Goal: Task Accomplishment & Management: Complete application form

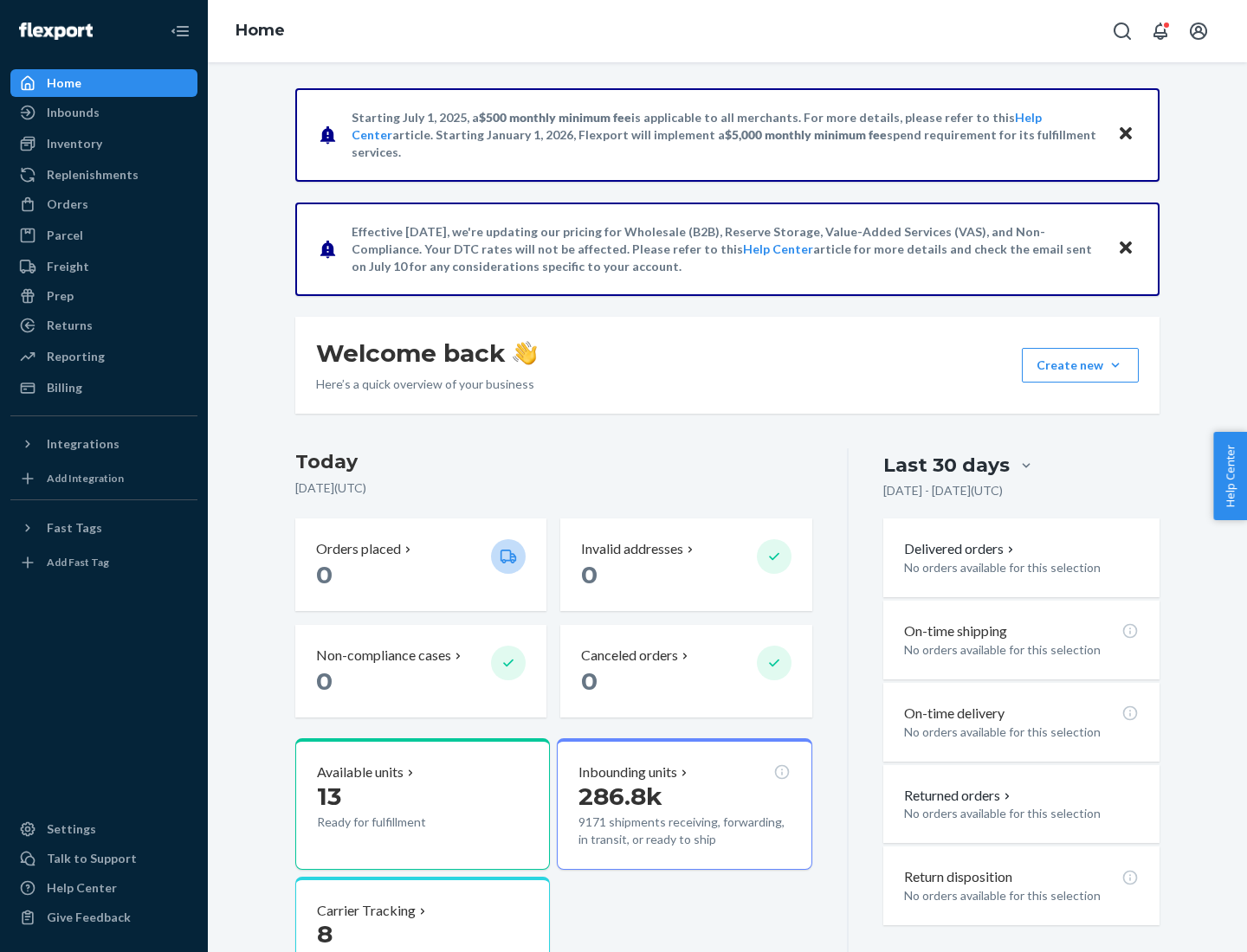
click at [1115, 365] on button "Create new Create new inbound Create new order Create new product" at bounding box center [1080, 365] width 117 height 34
click at [104, 112] on div "Inbounds" at bounding box center [104, 113] width 183 height 25
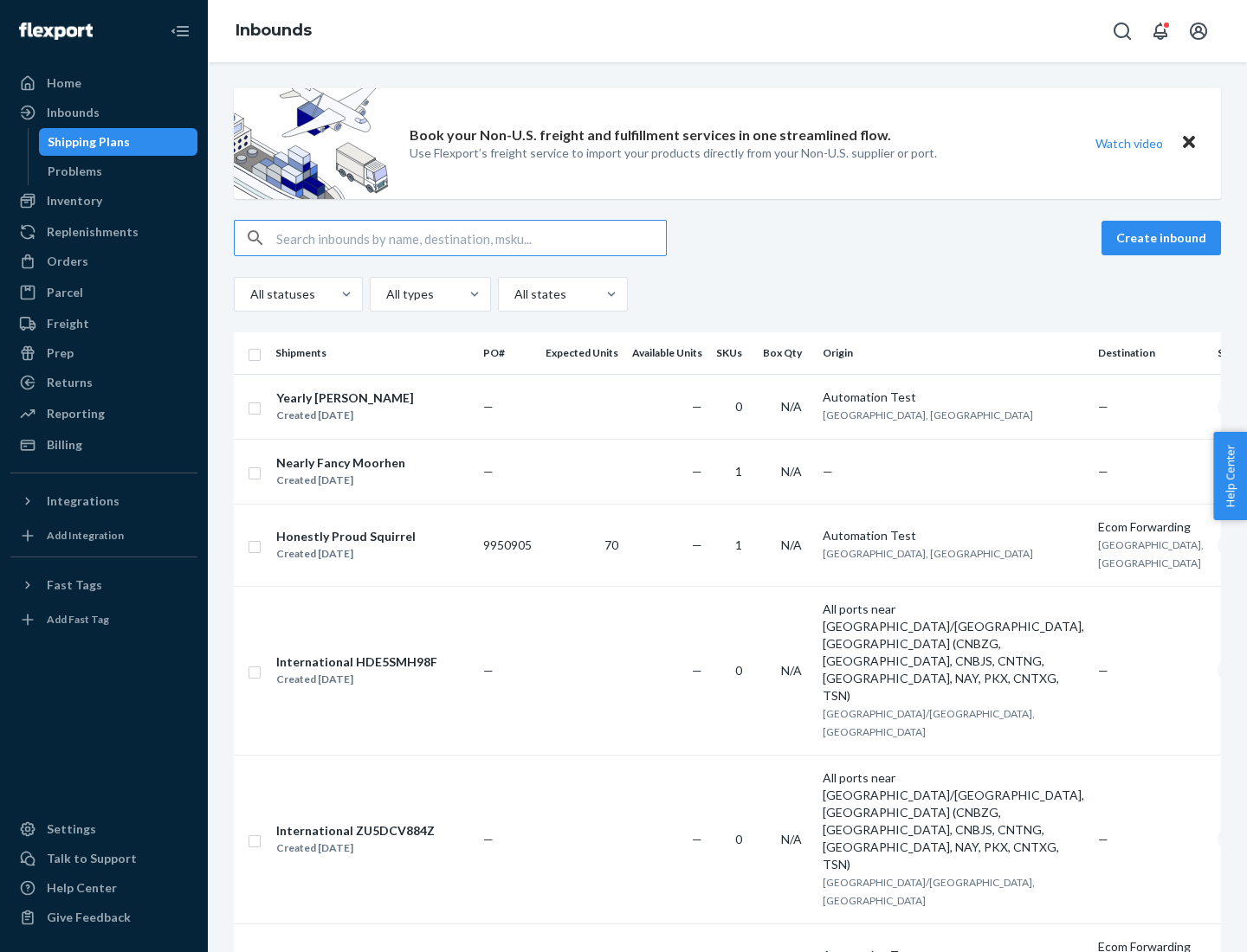
click at [1163, 238] on button "Create inbound" at bounding box center [1161, 238] width 120 height 34
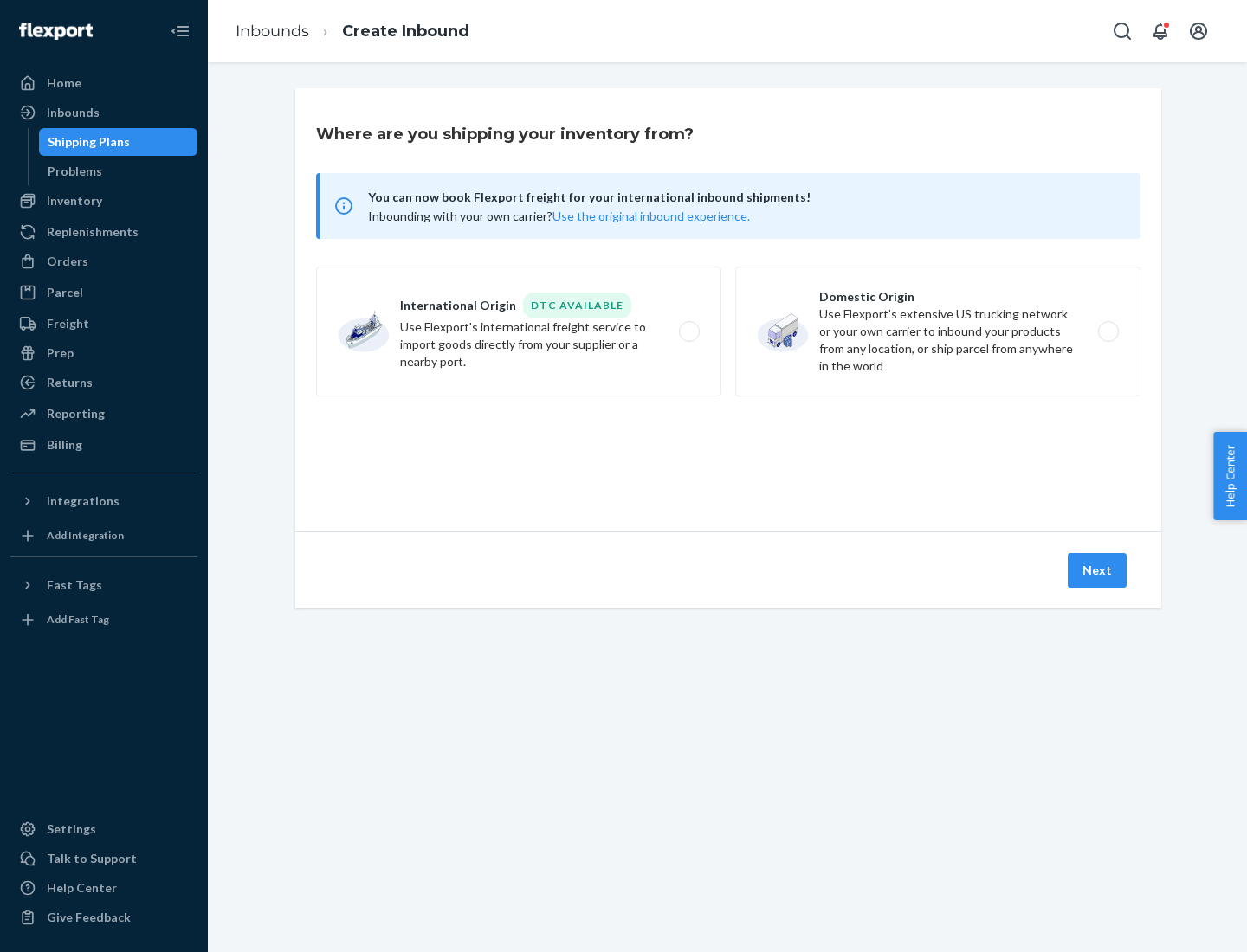
click at [938, 332] on label "Domestic Origin Use Flexport’s extensive US trucking network or your own carrie…" at bounding box center [937, 332] width 405 height 130
click at [1107, 332] on input "Domestic Origin Use Flexport’s extensive US trucking network or your own carrie…" at bounding box center [1113, 332] width 11 height 11
radio input "true"
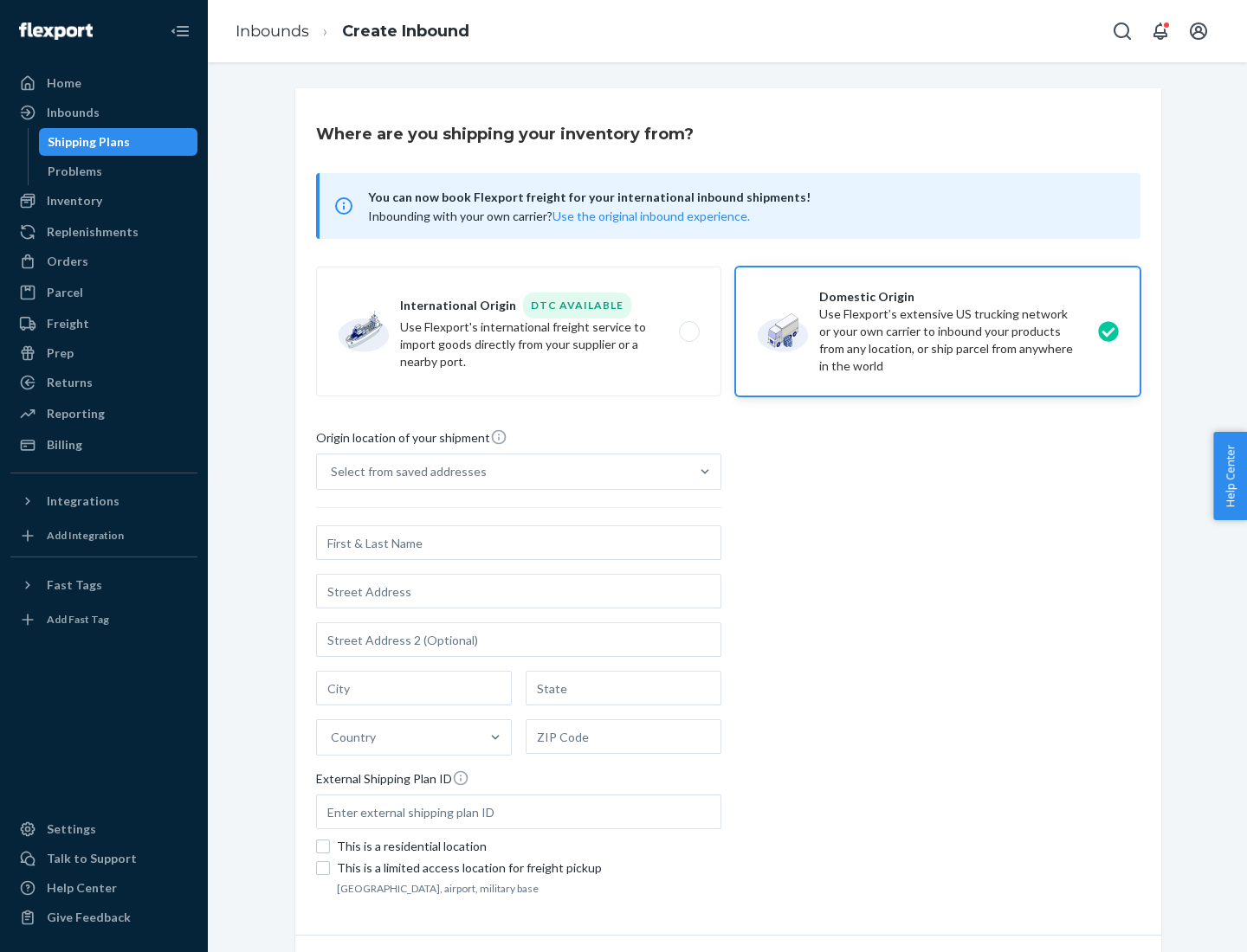
click at [404, 472] on div "Select from saved addresses" at bounding box center [409, 471] width 156 height 17
click at [333, 472] on input "Select from saved addresses" at bounding box center [332, 471] width 2 height 17
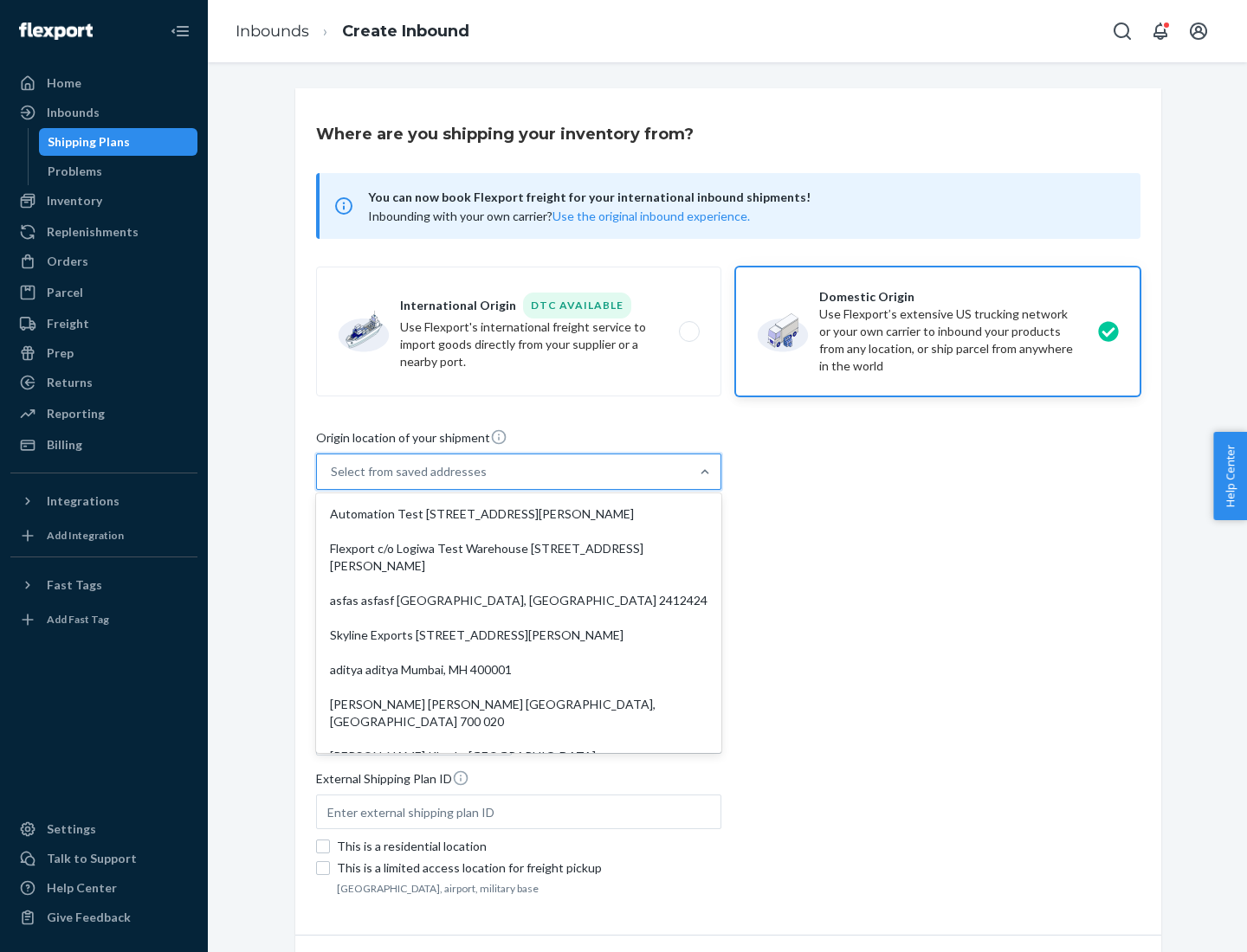
scroll to position [7, 0]
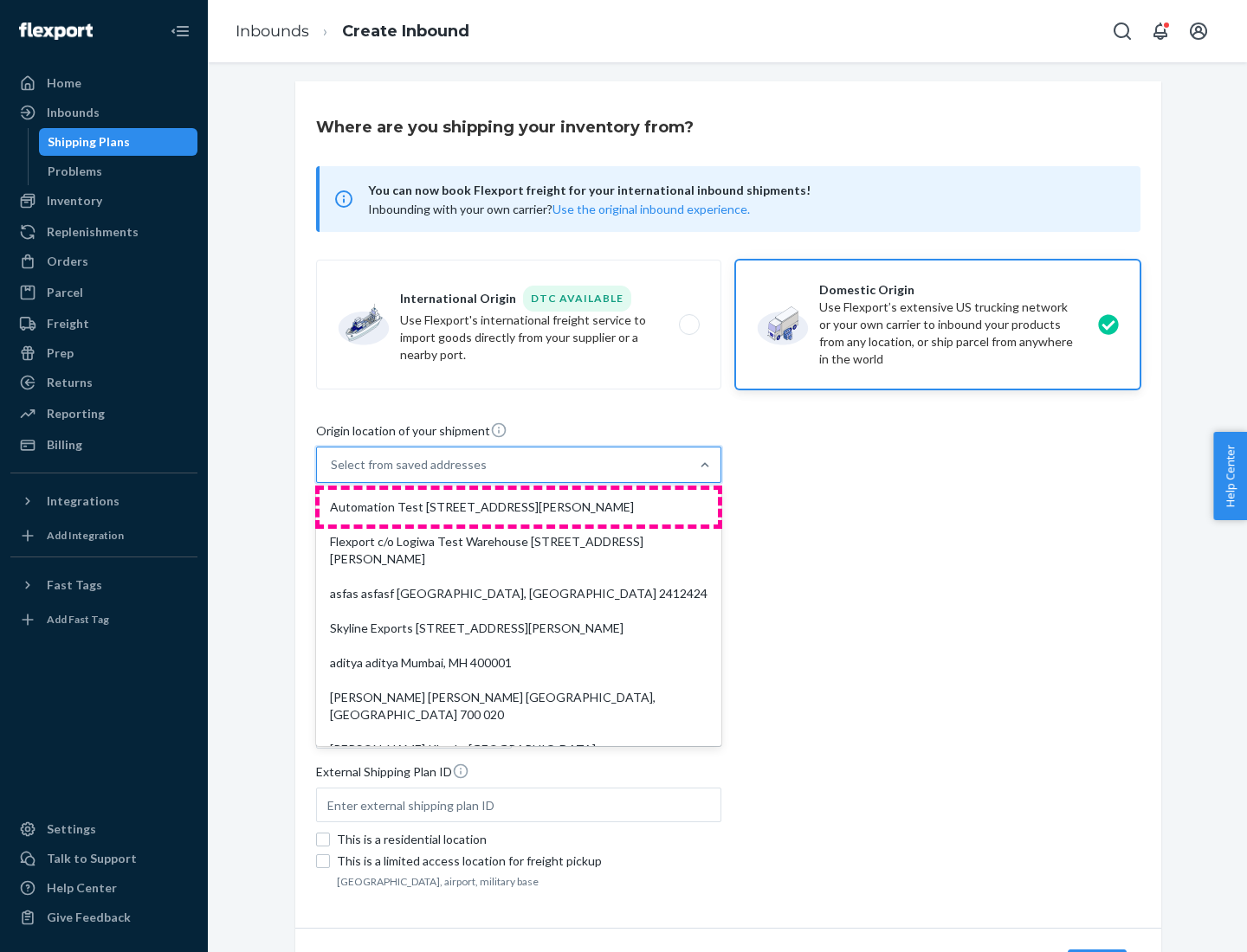
click at [519, 507] on div "Automation Test [STREET_ADDRESS][PERSON_NAME]" at bounding box center [518, 507] width 398 height 34
click at [333, 473] on input "option Automation Test [STREET_ADDRESS][PERSON_NAME]. 9 results available. Use …" at bounding box center [332, 465] width 2 height 17
type input "Automation Test"
type input "9th Floor"
type input "[GEOGRAPHIC_DATA]"
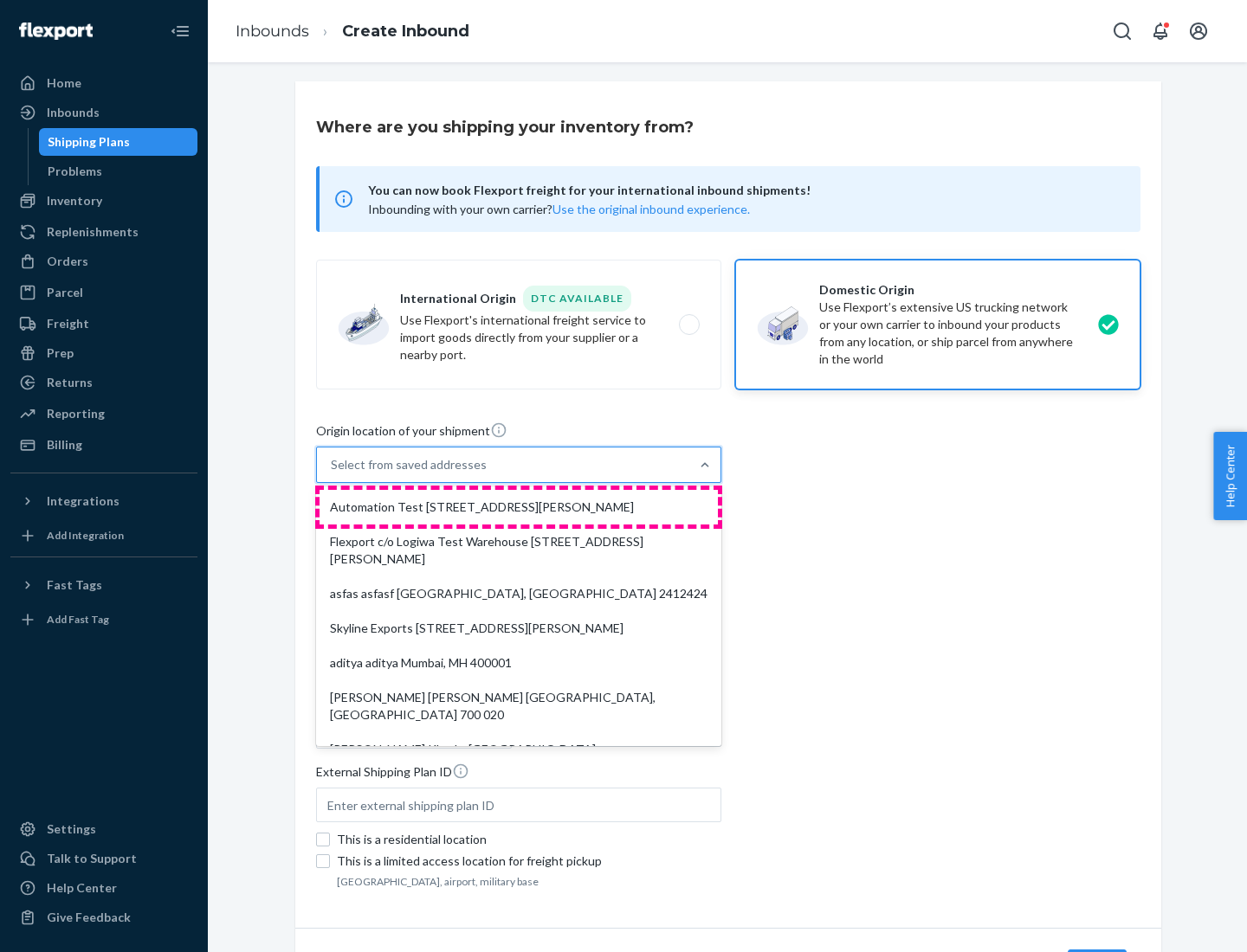
type input "CA"
type input "94104"
type input "[STREET_ADDRESS][PERSON_NAME]"
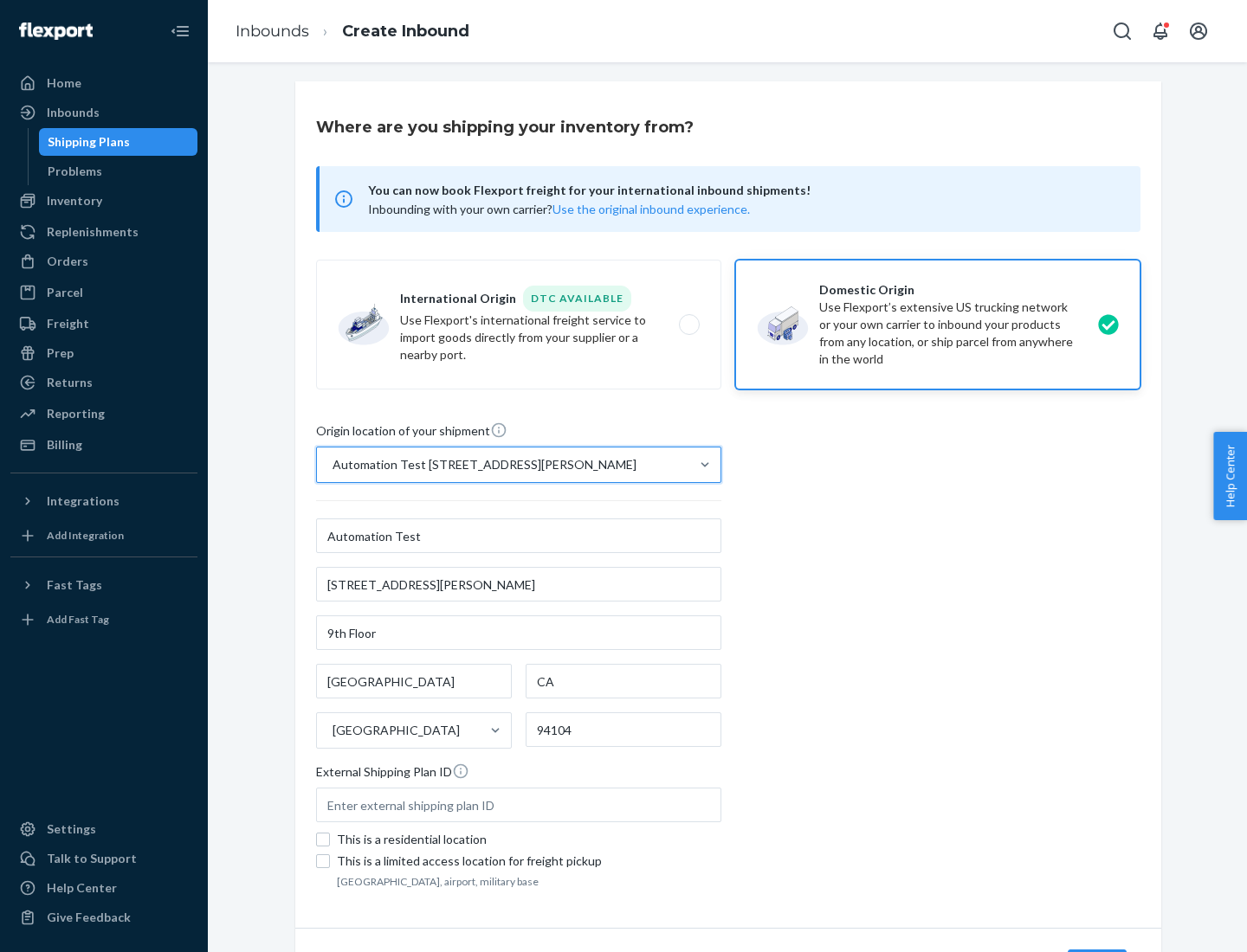
scroll to position [102, 0]
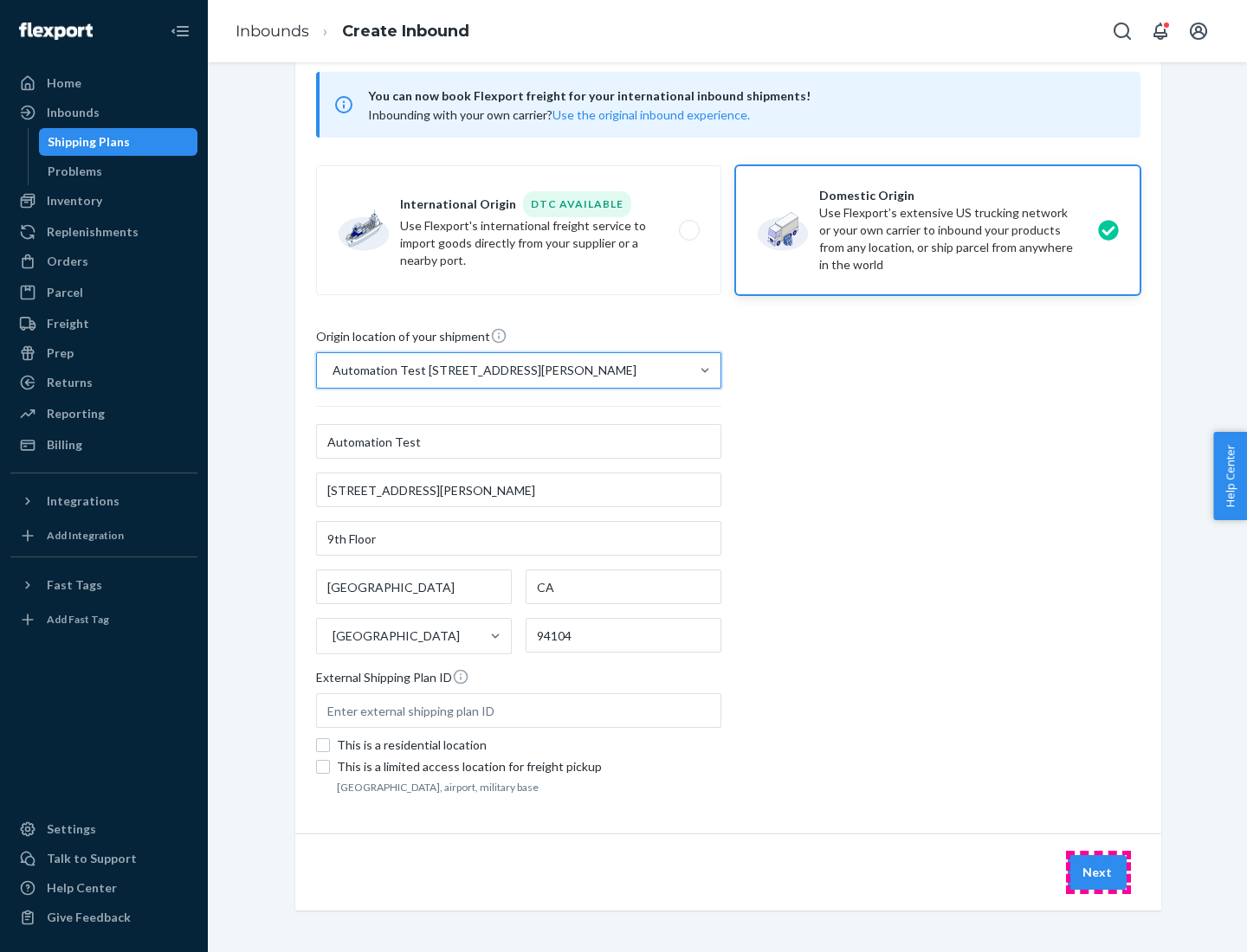
click at [1098, 872] on button "Next" at bounding box center [1097, 872] width 59 height 34
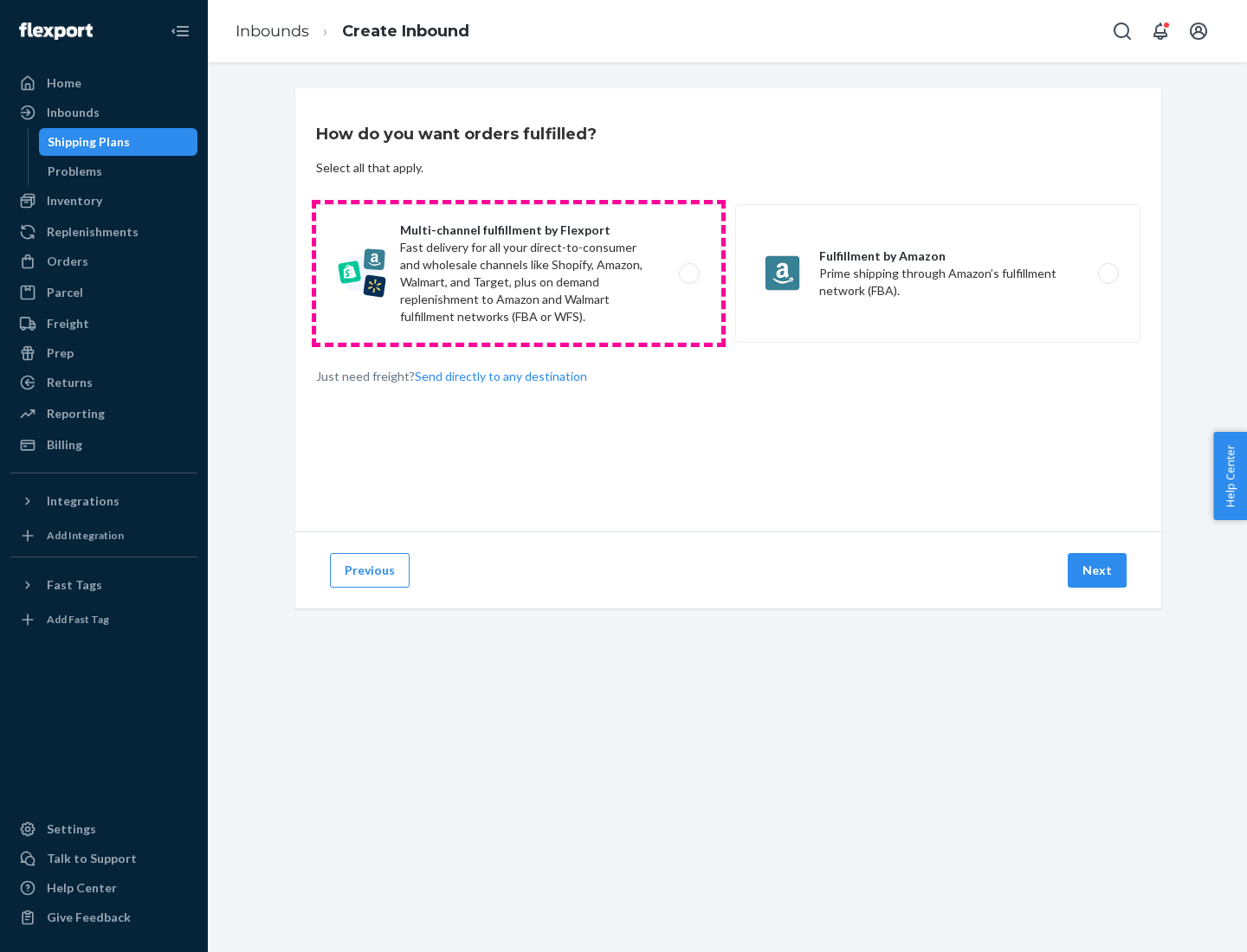
click at [519, 274] on label "Multi-channel fulfillment by Flexport Fast delivery for all your direct-to-cons…" at bounding box center [519, 274] width 405 height 139
click at [688, 274] on input "Multi-channel fulfillment by Flexport Fast delivery for all your direct-to-cons…" at bounding box center [694, 274] width 11 height 11
radio input "true"
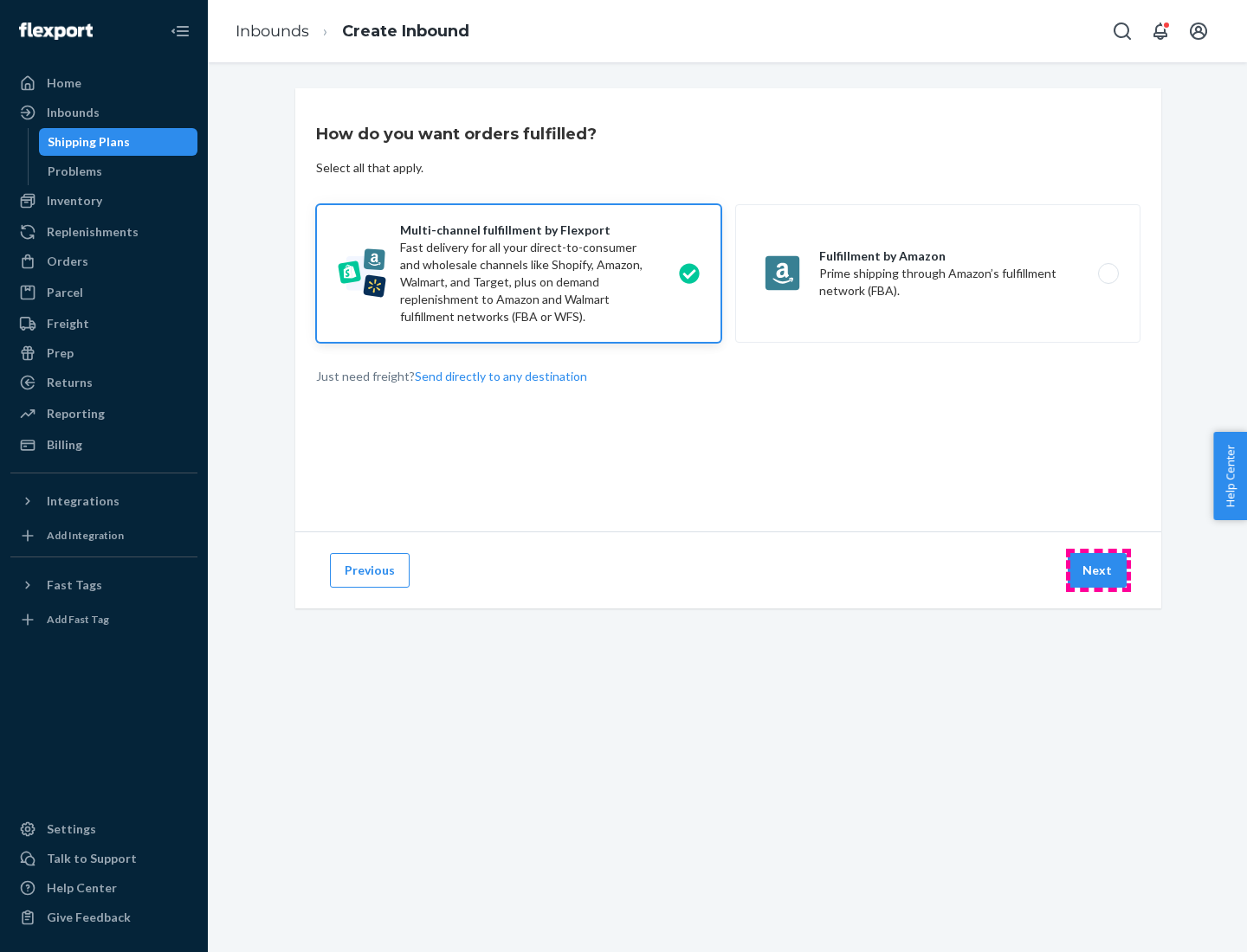
click at [1098, 570] on button "Next" at bounding box center [1097, 570] width 59 height 34
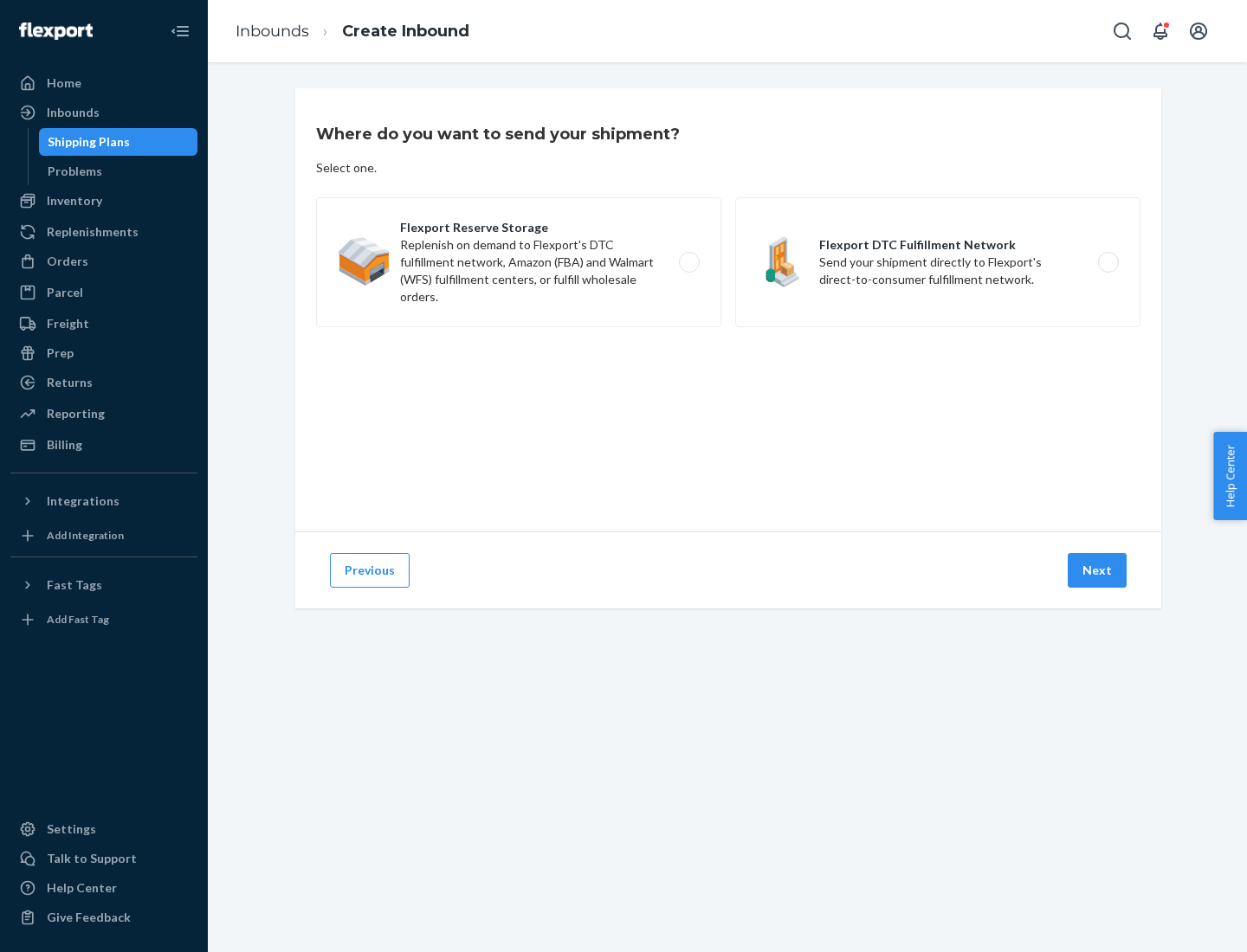
click at [938, 262] on label "Flexport DTC Fulfillment Network Send your shipment directly to Flexport's dire…" at bounding box center [937, 262] width 405 height 130
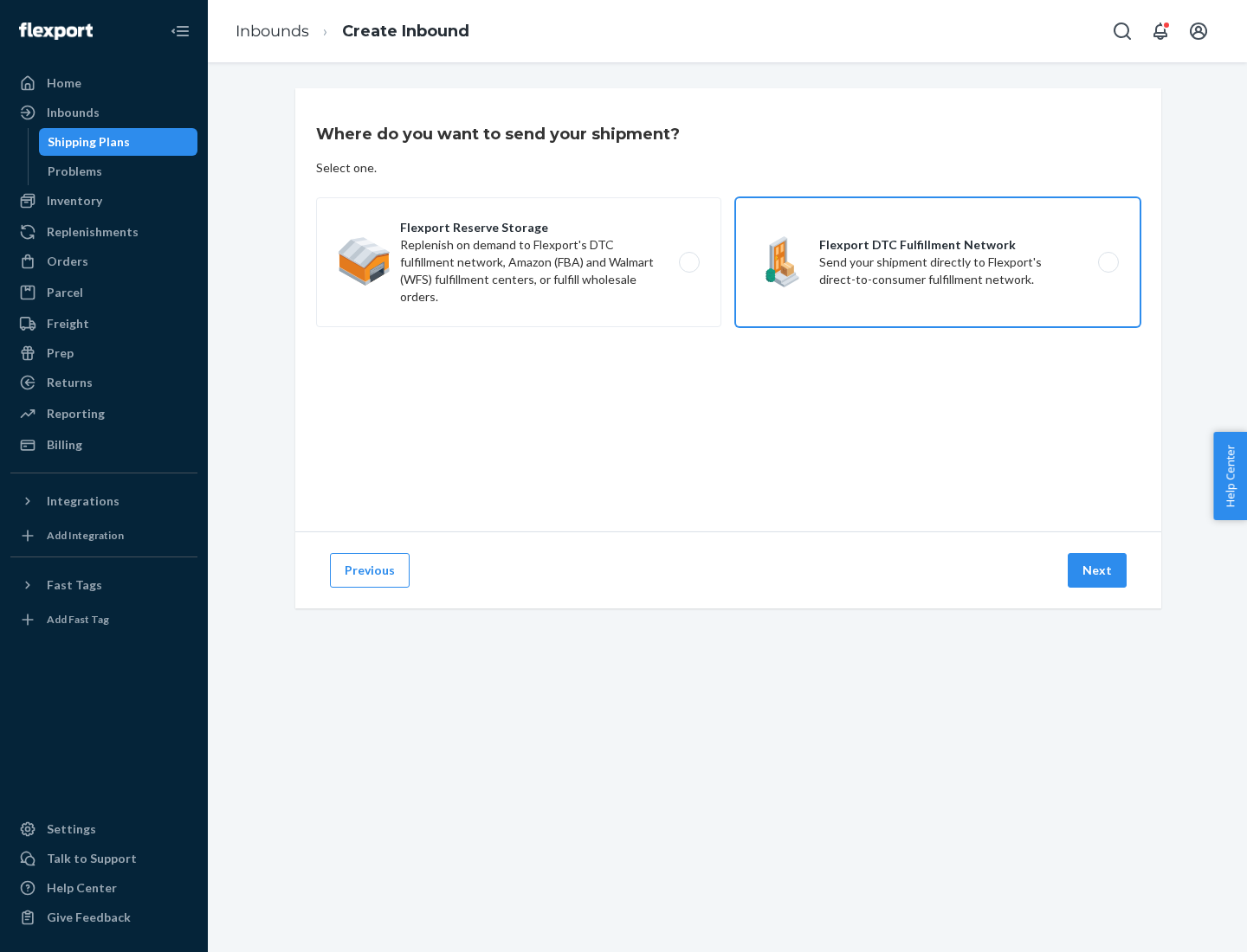
click at [1107, 262] on input "Flexport DTC Fulfillment Network Send your shipment directly to Flexport's dire…" at bounding box center [1113, 263] width 11 height 11
radio input "true"
click at [1098, 570] on button "Next" at bounding box center [1097, 570] width 59 height 34
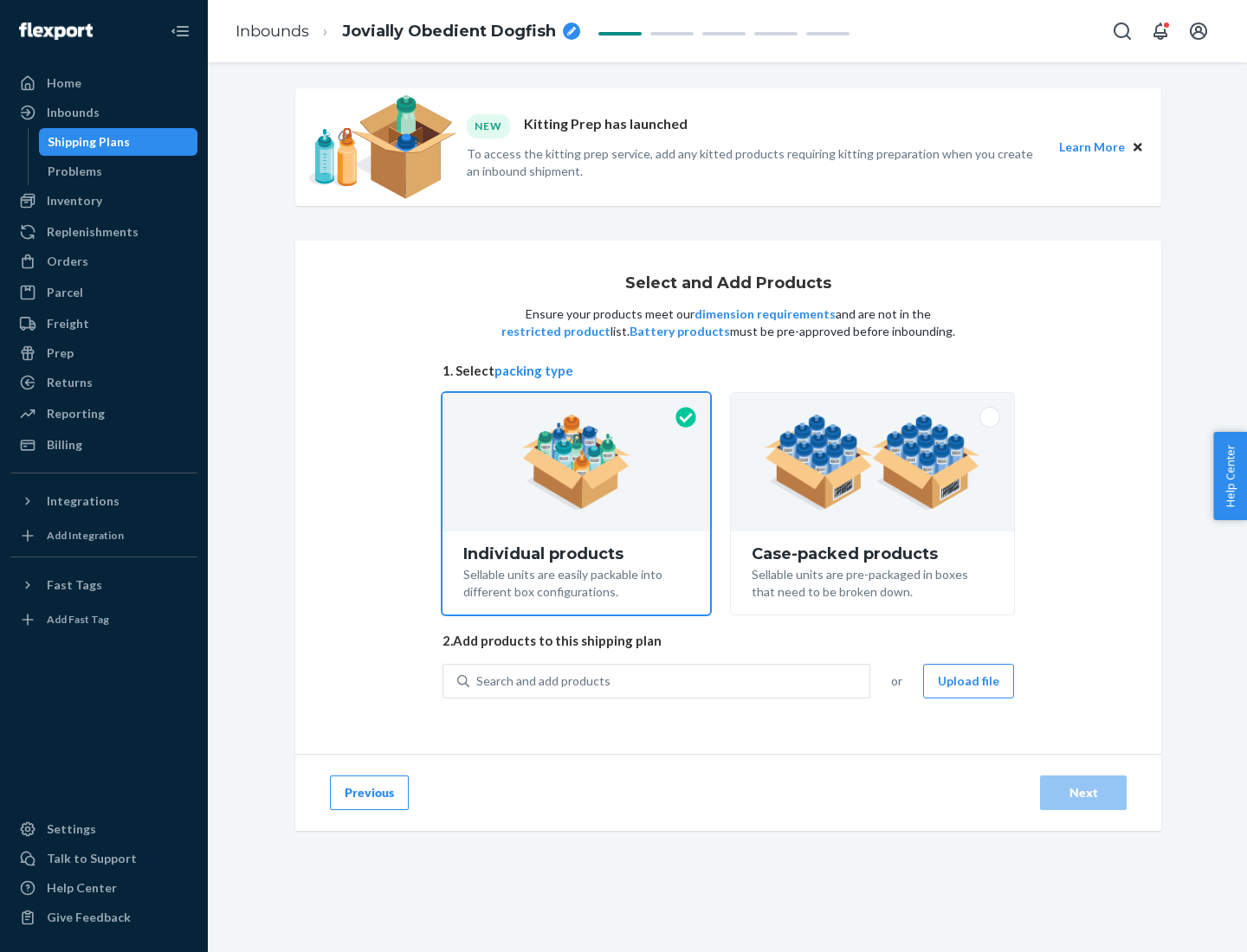
click at [873, 462] on img at bounding box center [872, 462] width 216 height 95
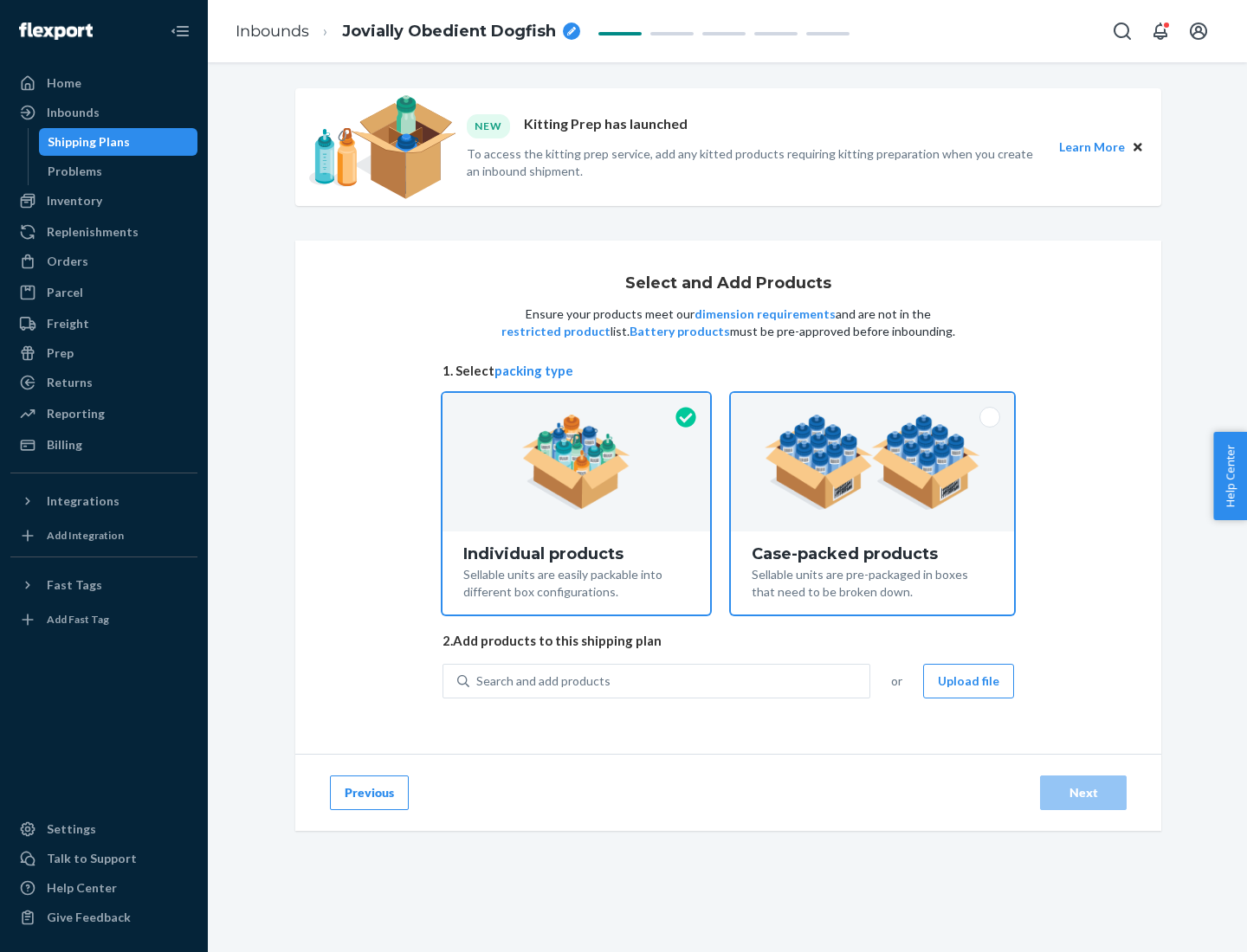
click at [873, 404] on input "Case-packed products Sellable units are pre-packaged in boxes that need to be b…" at bounding box center [873, 399] width 11 height 11
radio input "true"
radio input "false"
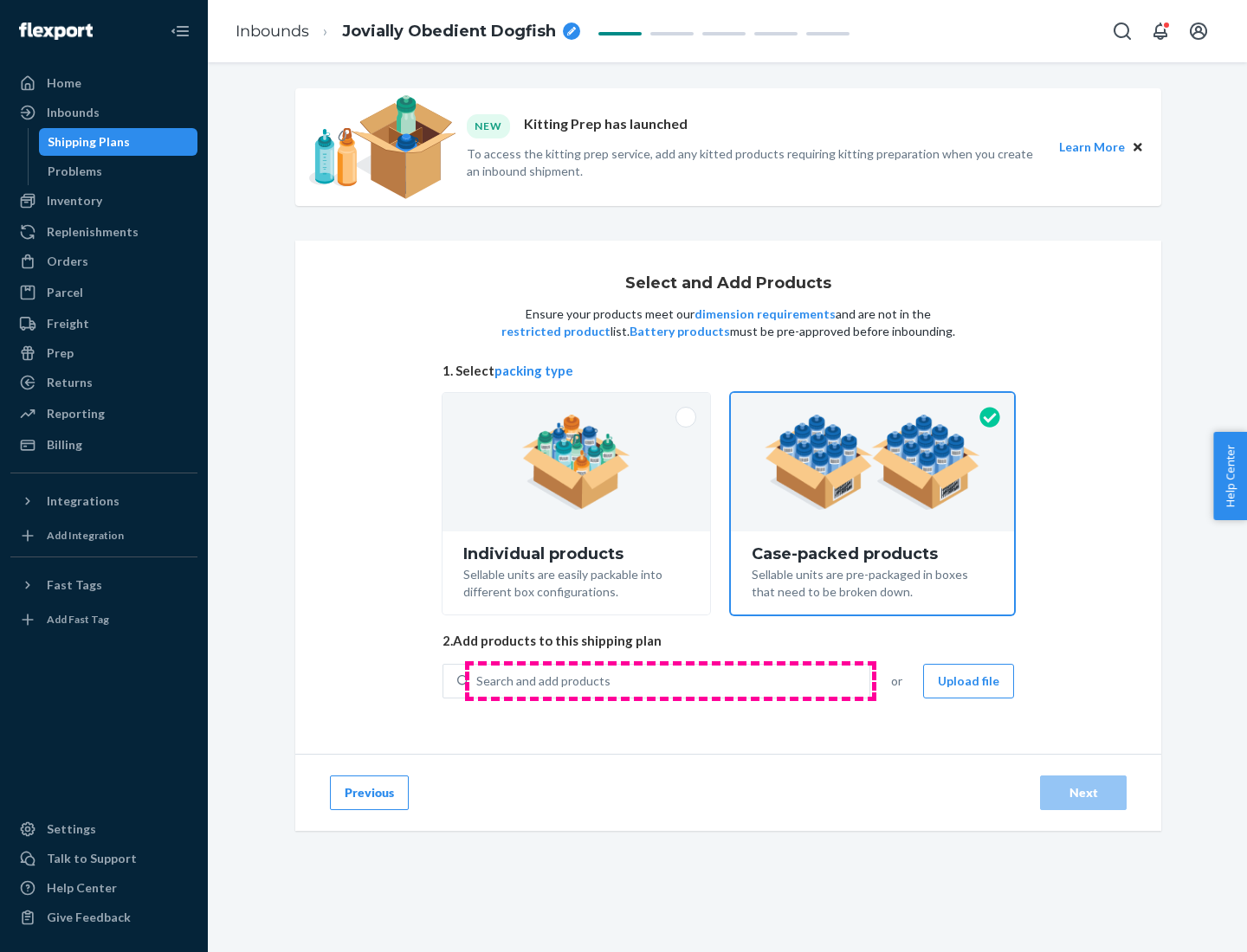
click at [670, 680] on div "Search and add products" at bounding box center [669, 681] width 400 height 31
click at [478, 680] on input "Search and add products" at bounding box center [477, 681] width 2 height 17
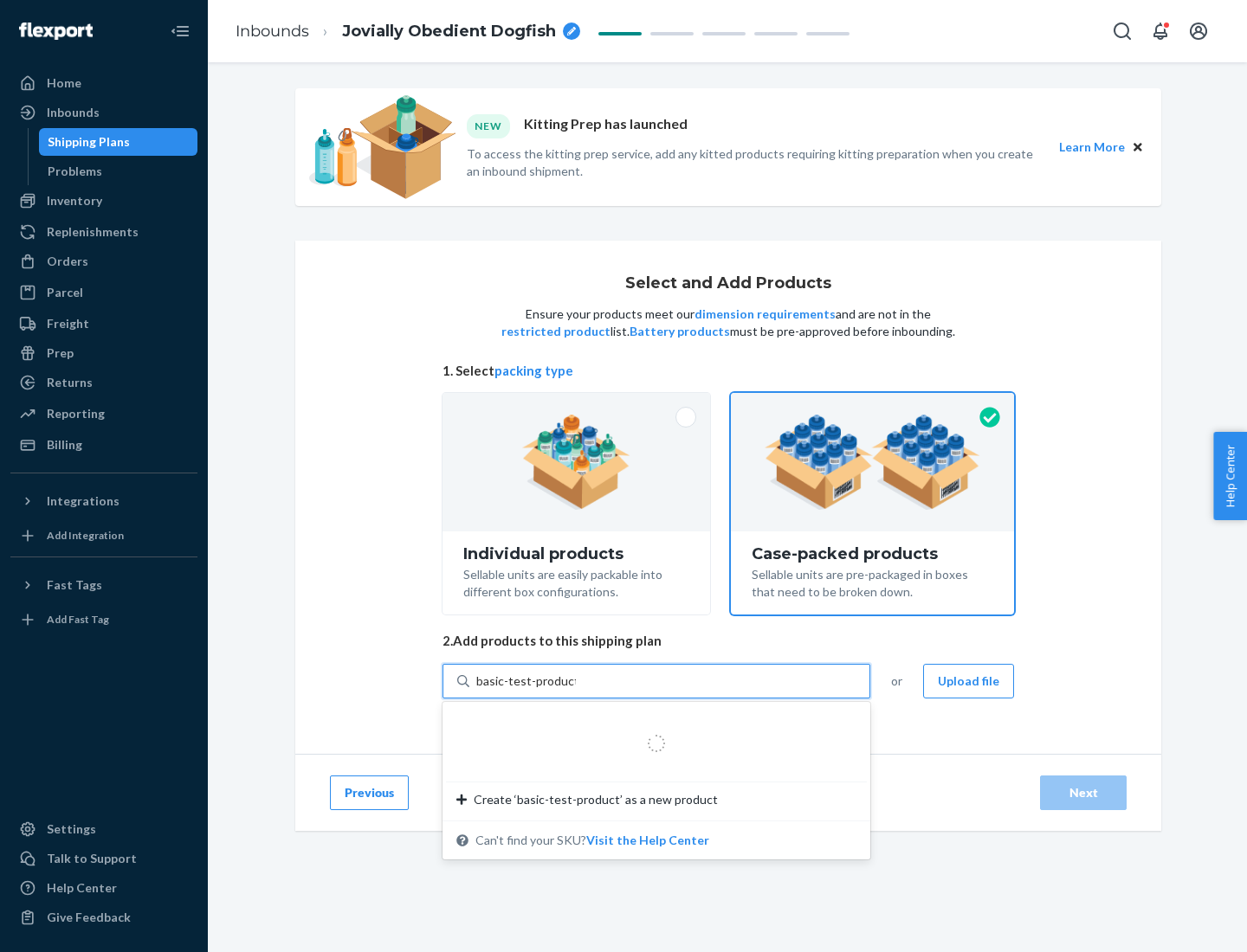
type input "basic-test-product-1"
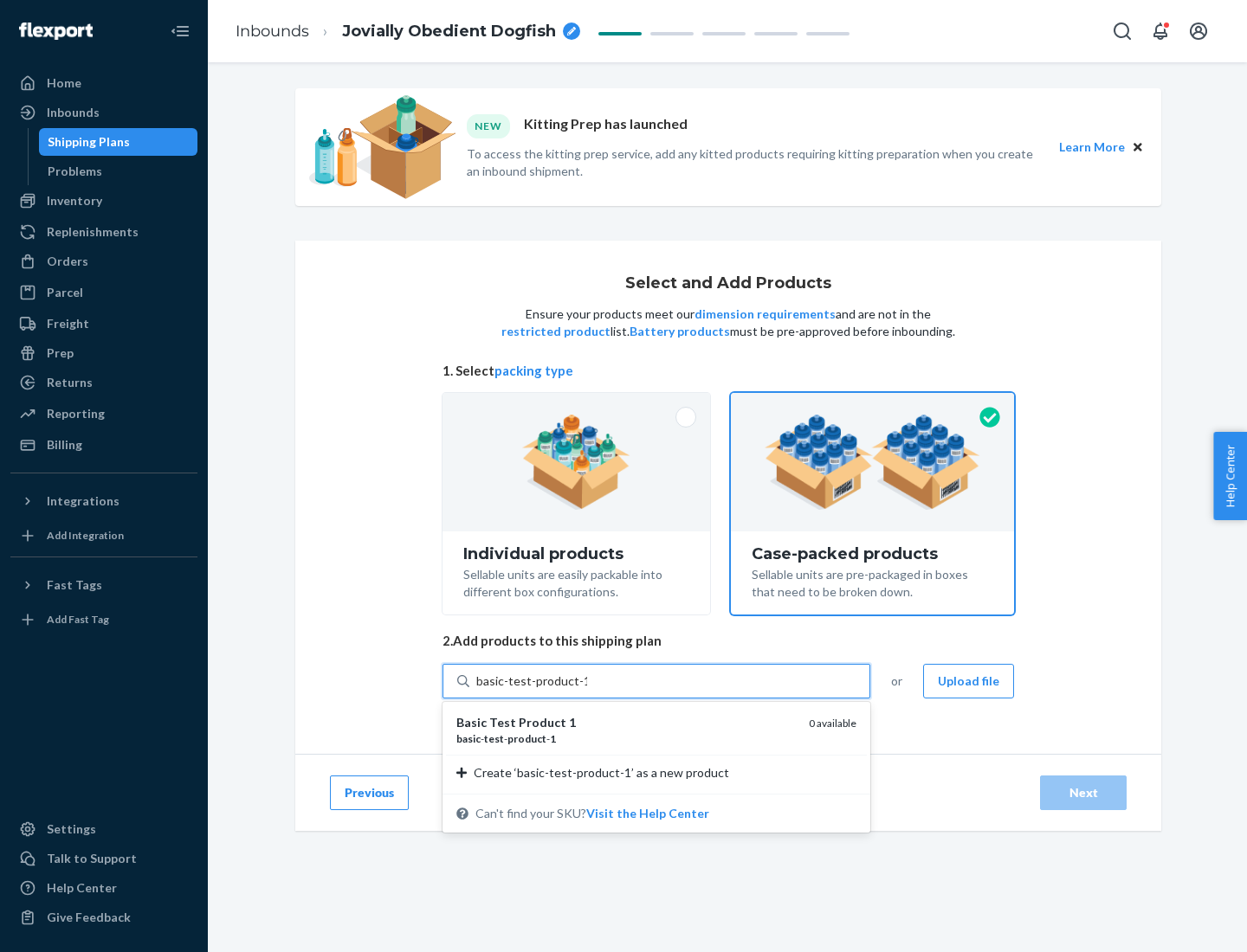
click at [626, 738] on div "basic - test - product - 1" at bounding box center [625, 738] width 338 height 14
click at [587, 690] on input "basic-test-product-1" at bounding box center [531, 681] width 111 height 17
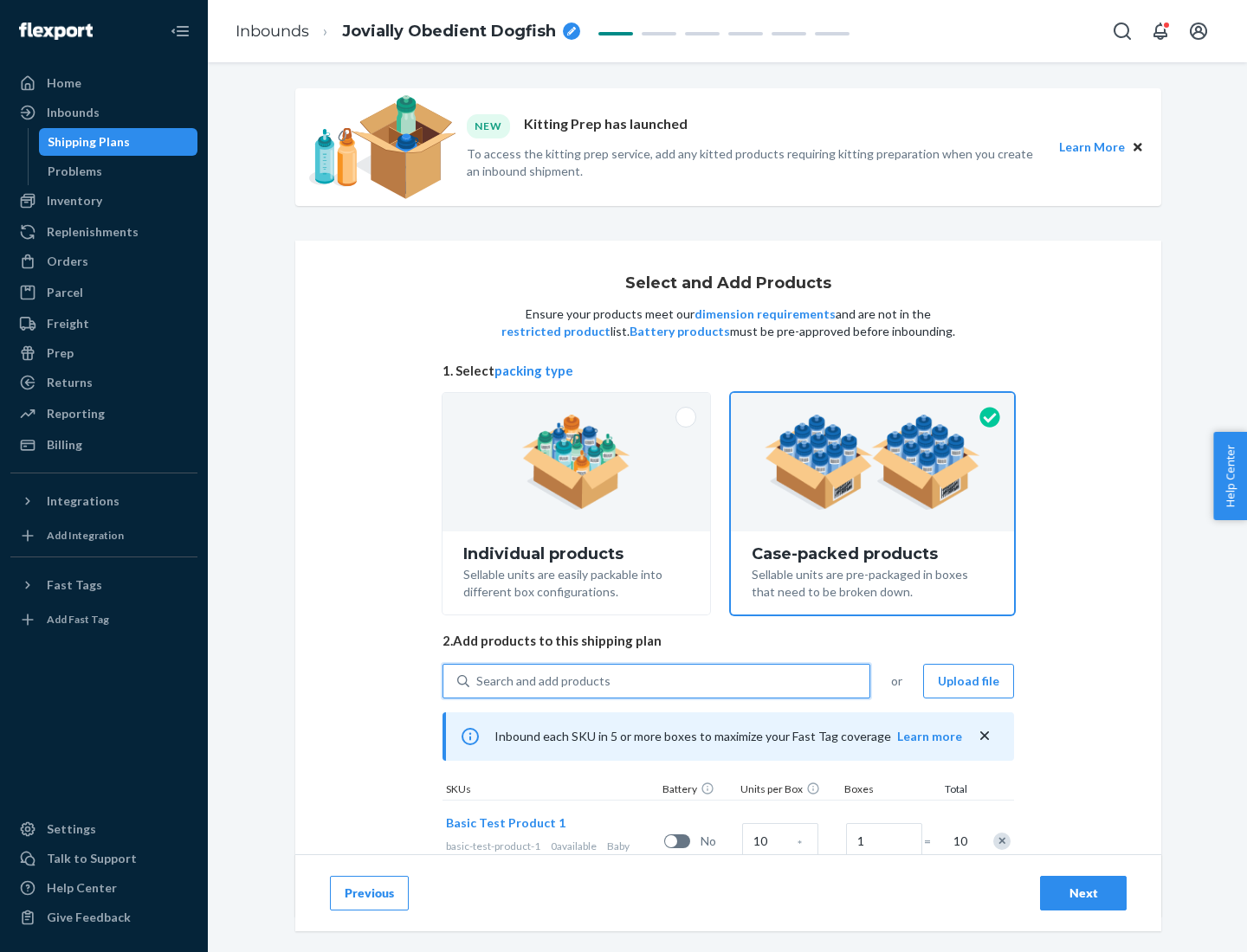
scroll to position [63, 0]
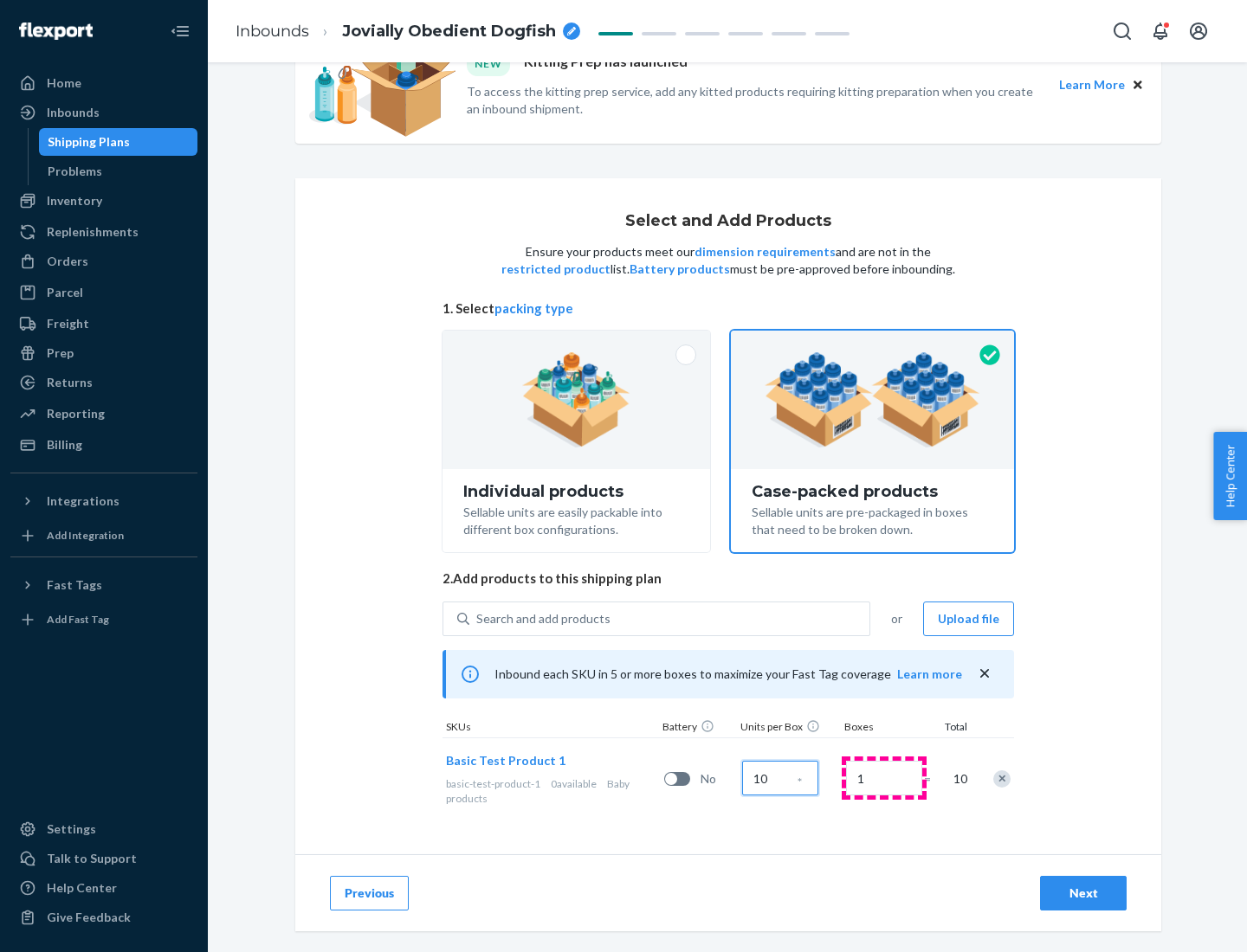
type input "10"
type input "7"
click at [1084, 893] on div "Next" at bounding box center [1084, 893] width 57 height 17
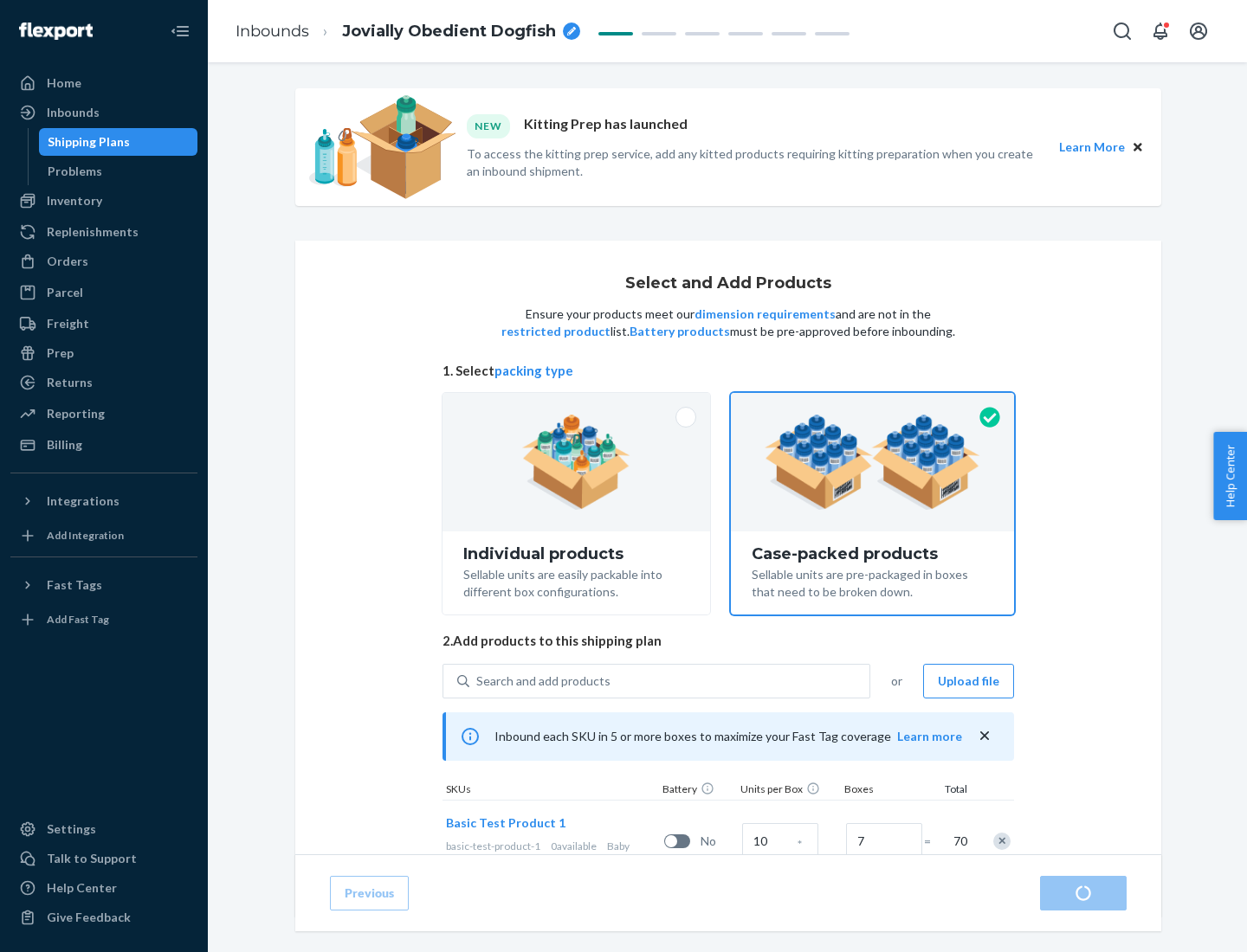
radio input "true"
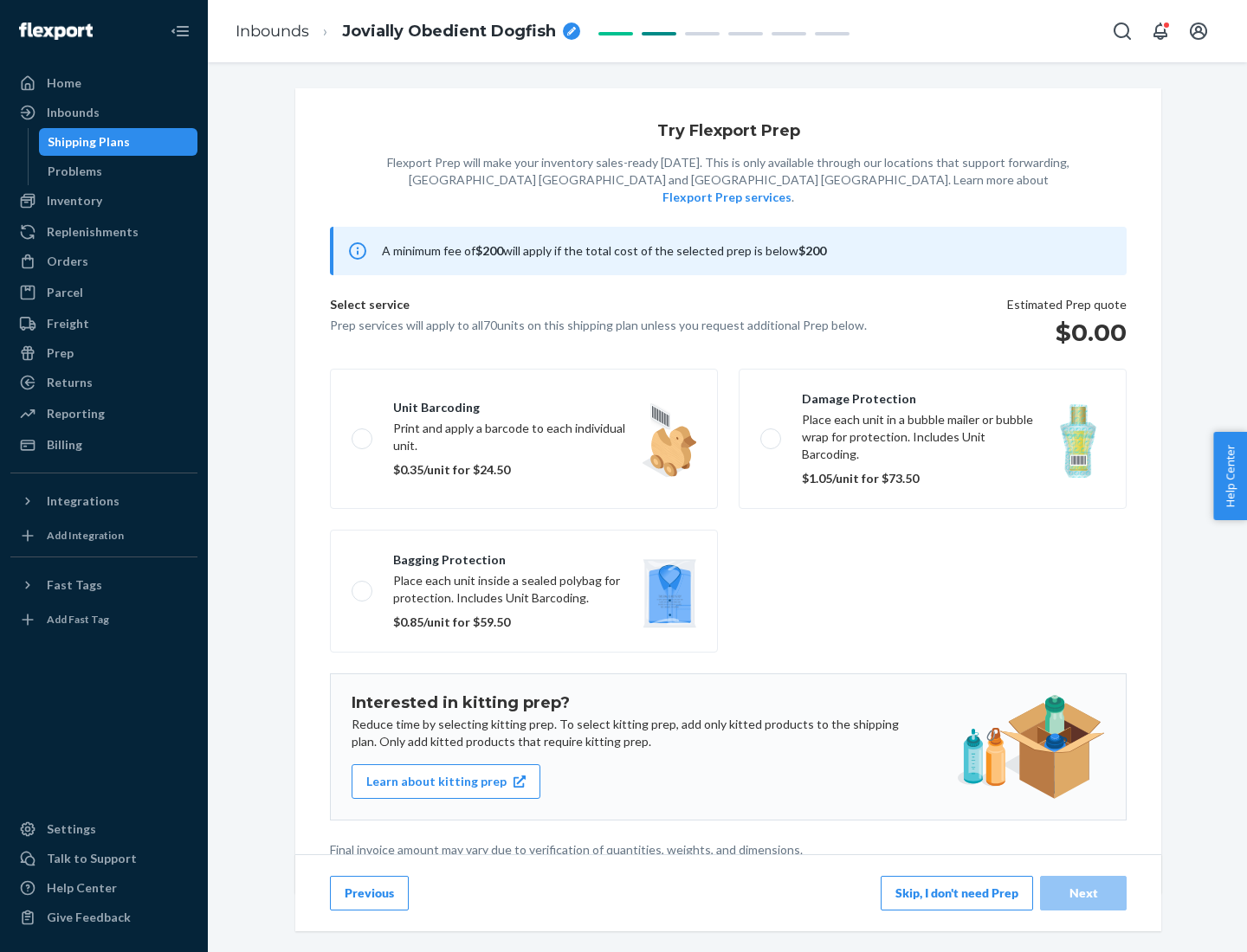
scroll to position [5, 0]
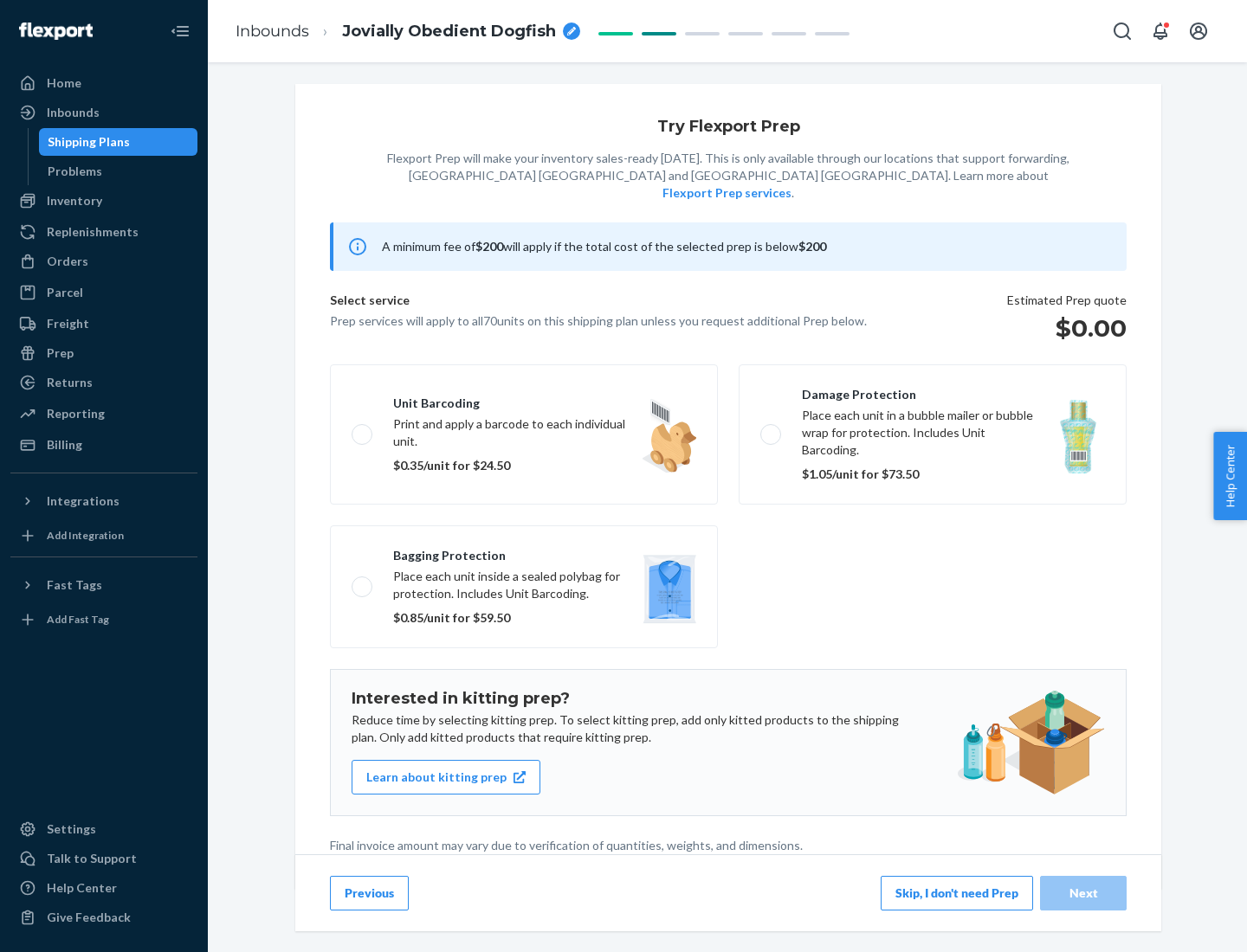
click at [524, 551] on label "Bagging protection Place each unit inside a sealed polybag for protection. Incl…" at bounding box center [524, 586] width 388 height 123
click at [363, 581] on input "Bagging protection Place each unit inside a sealed polybag for protection. Incl…" at bounding box center [357, 586] width 11 height 11
checkbox input "true"
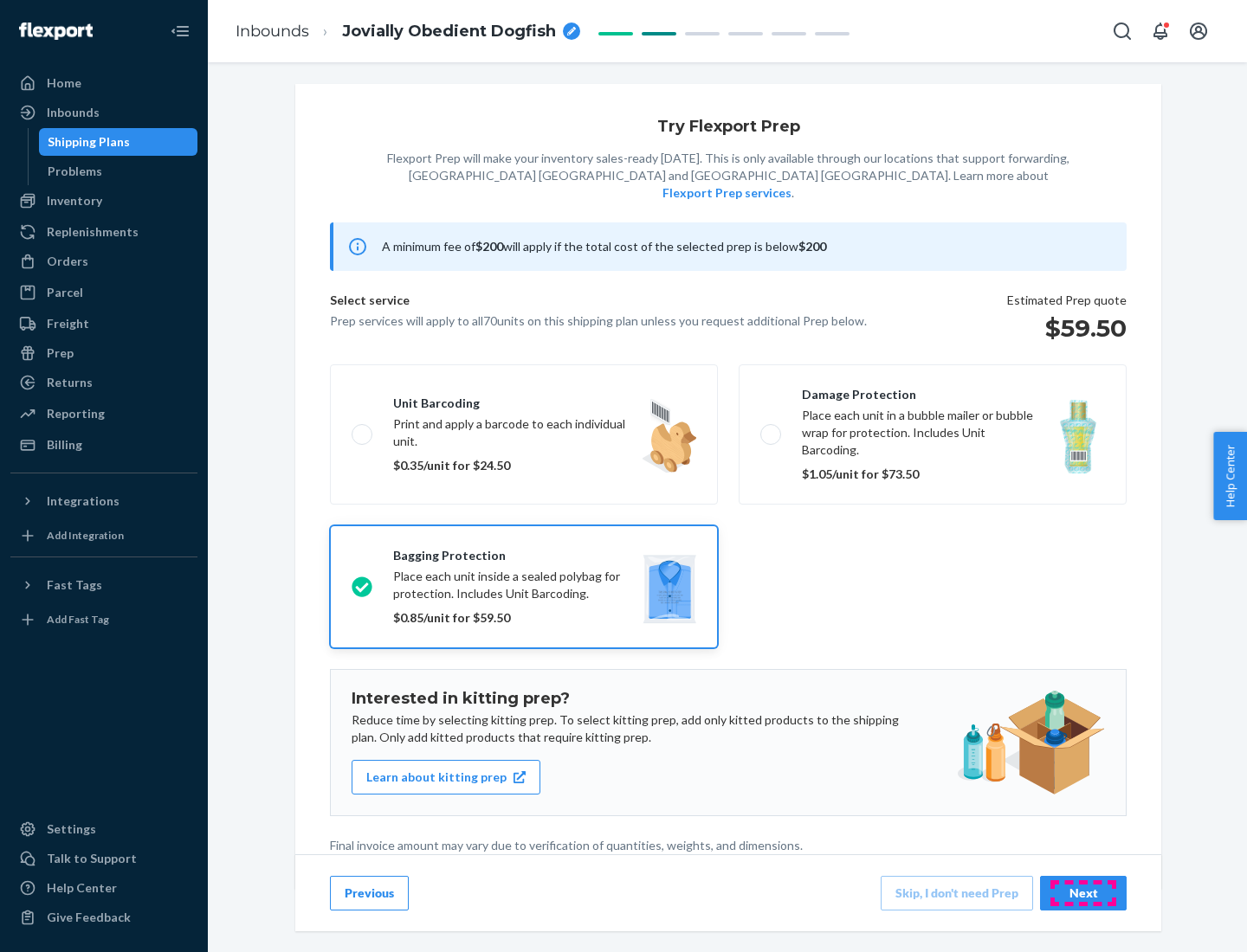
click at [1084, 892] on div "Next" at bounding box center [1084, 893] width 57 height 17
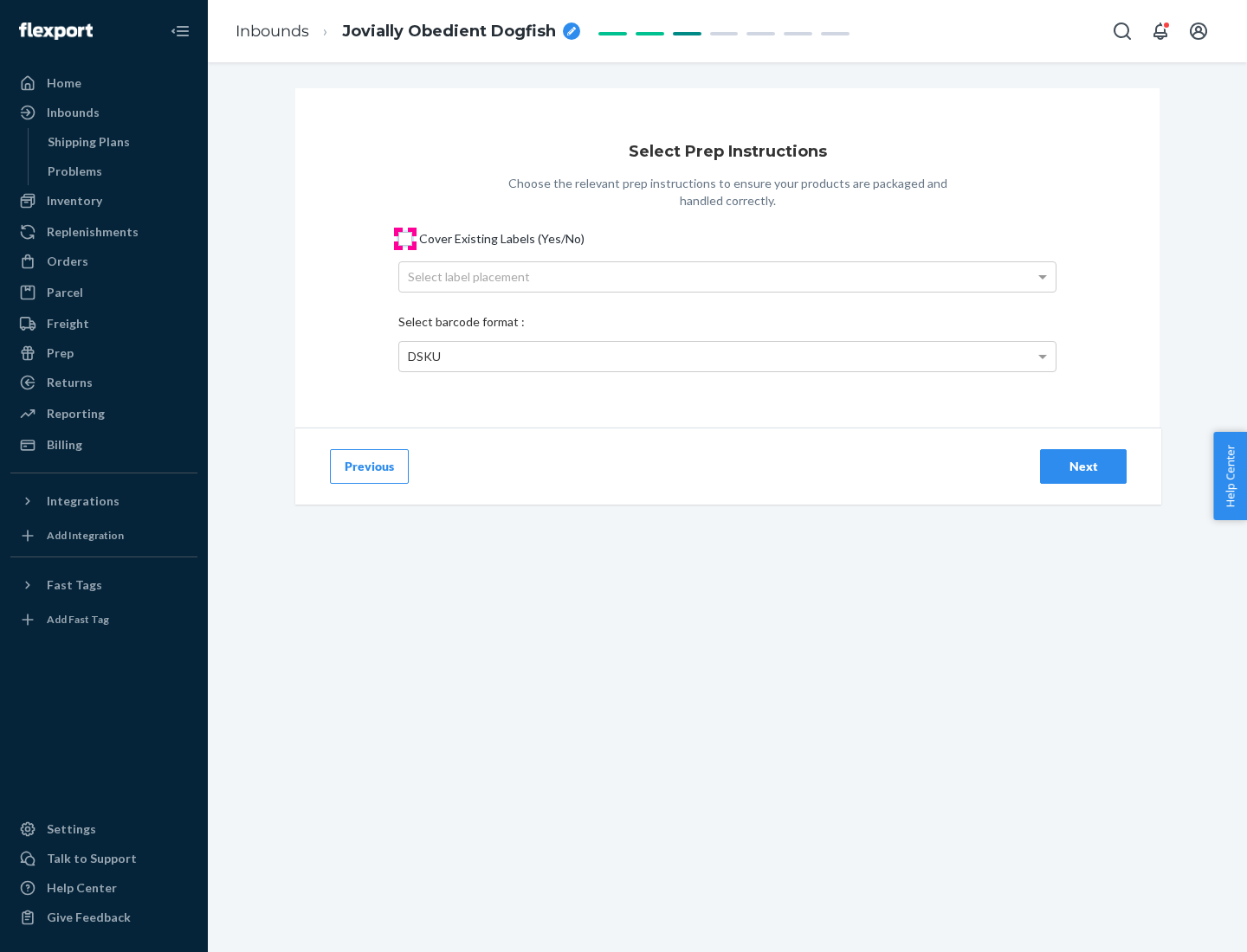
click at [405, 238] on input "Cover Existing Labels (Yes/No)" at bounding box center [405, 238] width 14 height 14
checkbox input "true"
click at [727, 276] on div "Select label placement" at bounding box center [727, 276] width 657 height 29
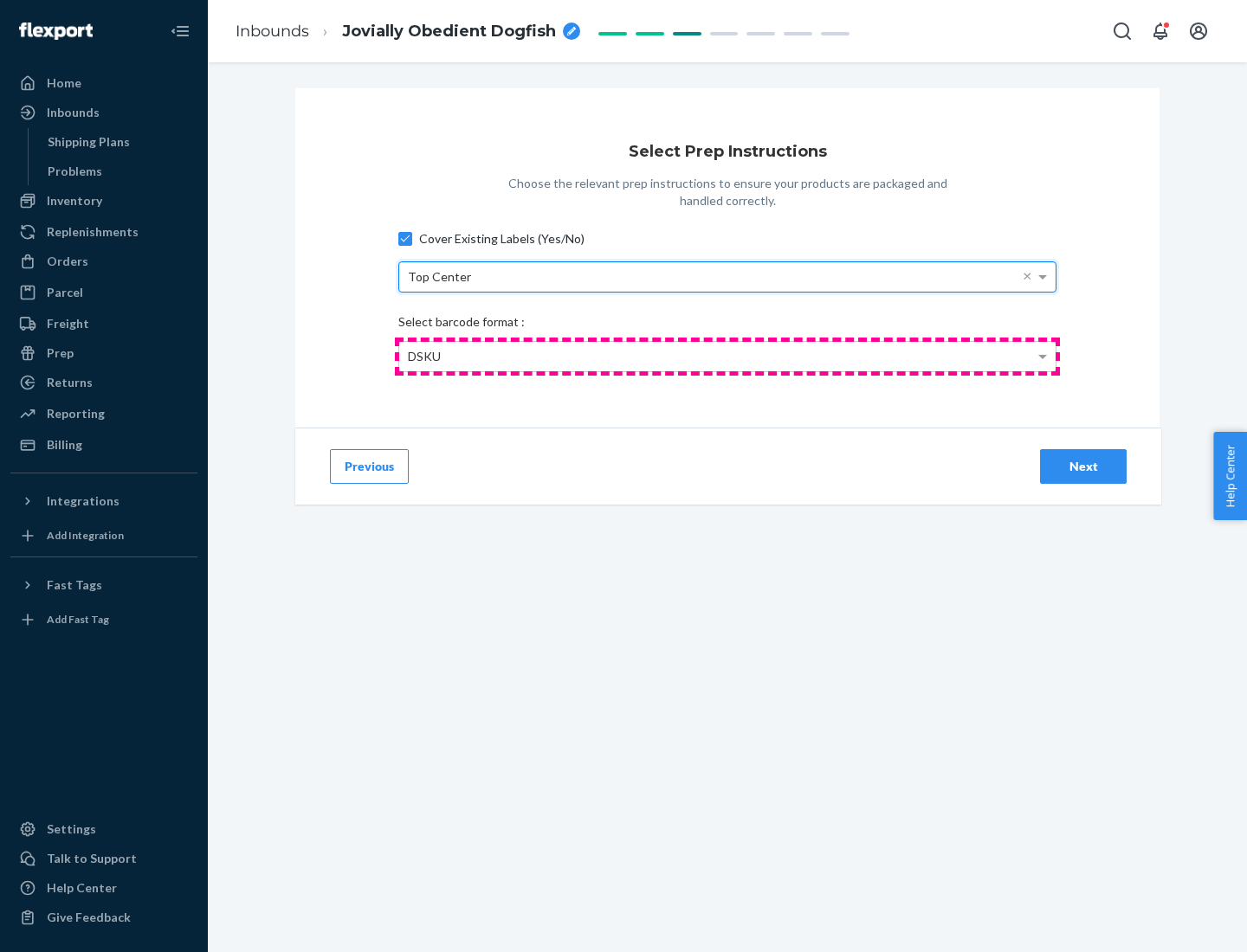
click at [727, 355] on div "DSKU" at bounding box center [727, 356] width 657 height 29
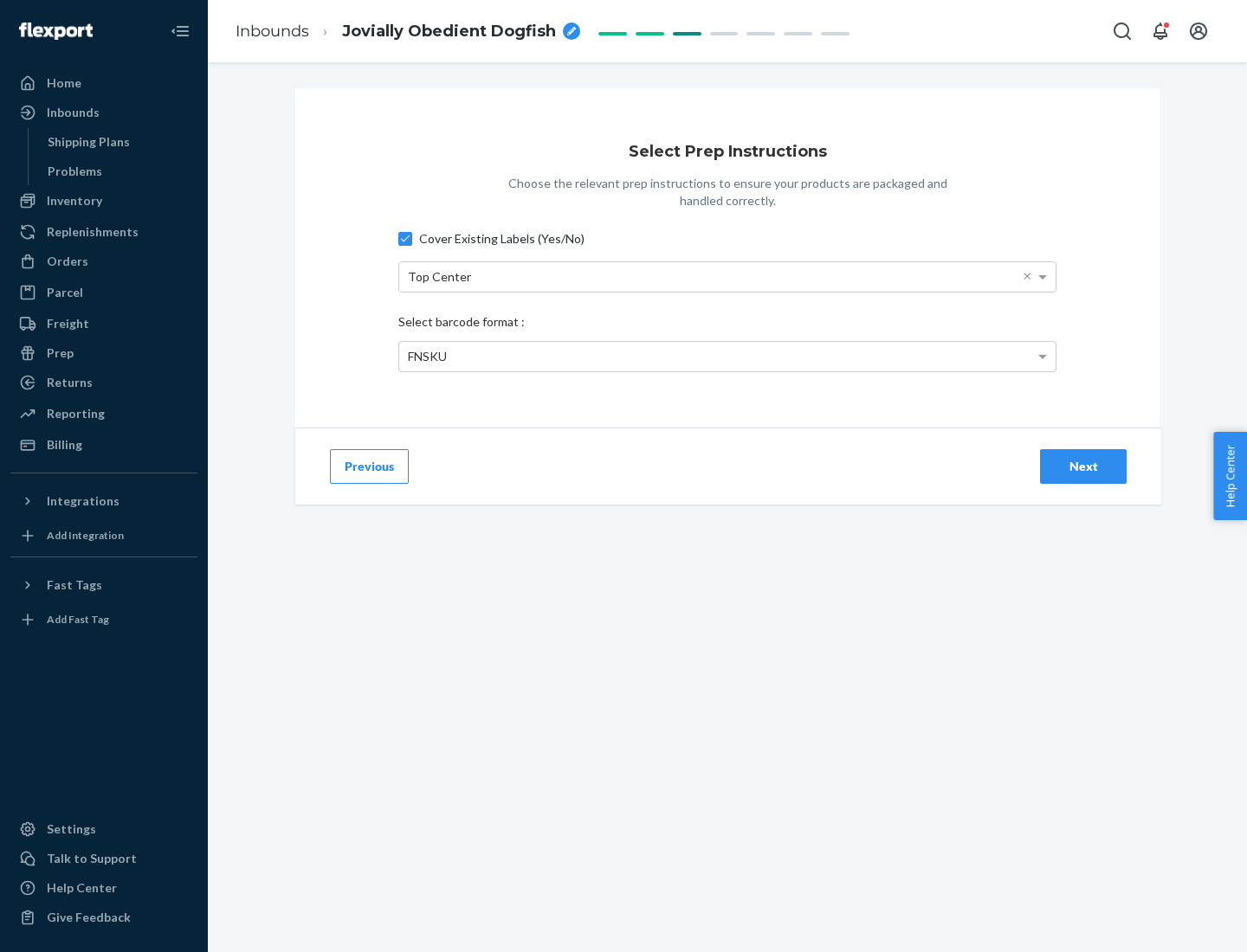
click at [1084, 466] on div "Next" at bounding box center [1084, 466] width 57 height 17
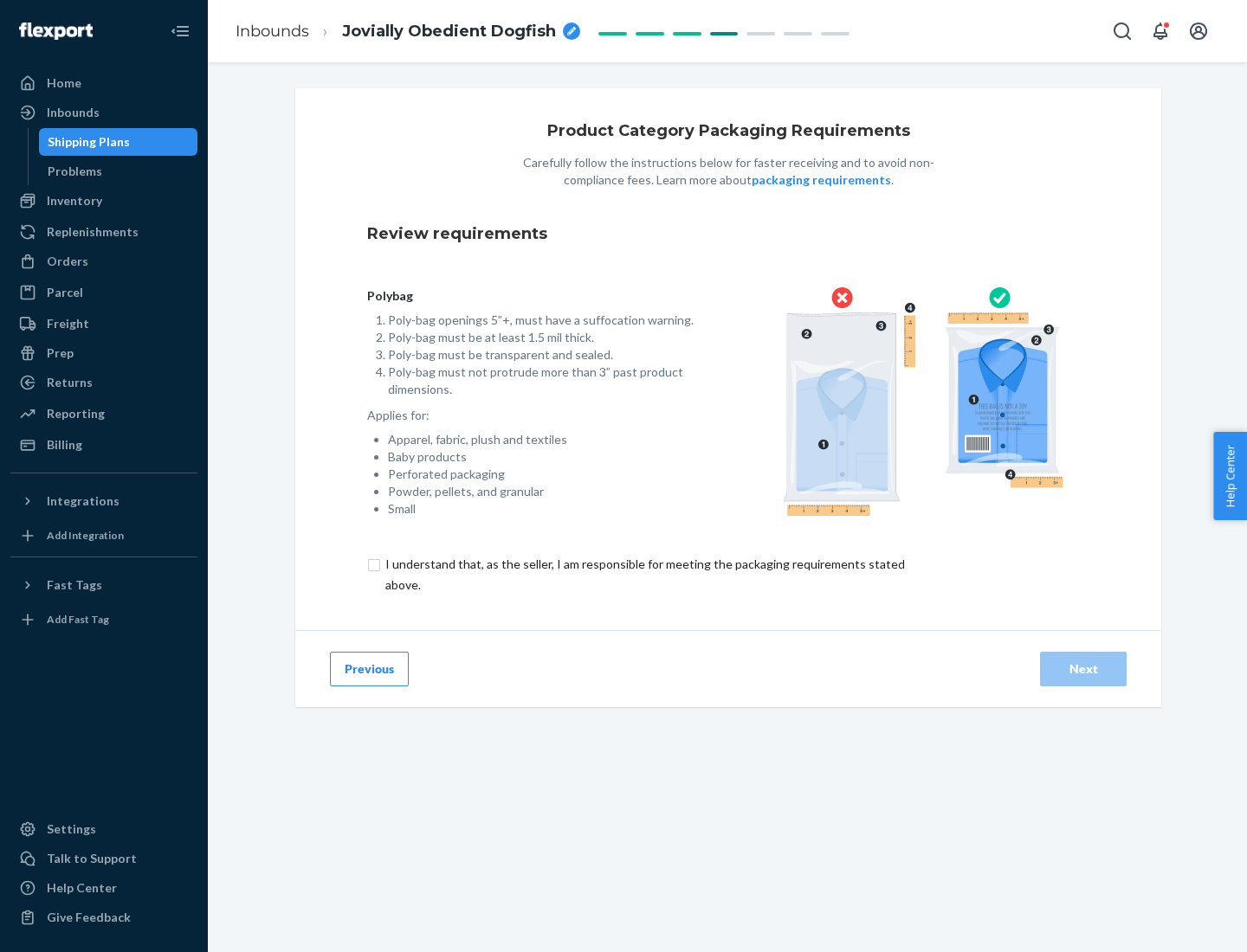
click at [643, 574] on input "checkbox" at bounding box center [655, 575] width 576 height 42
checkbox input "true"
click at [1084, 668] on div "Next" at bounding box center [1084, 669] width 57 height 17
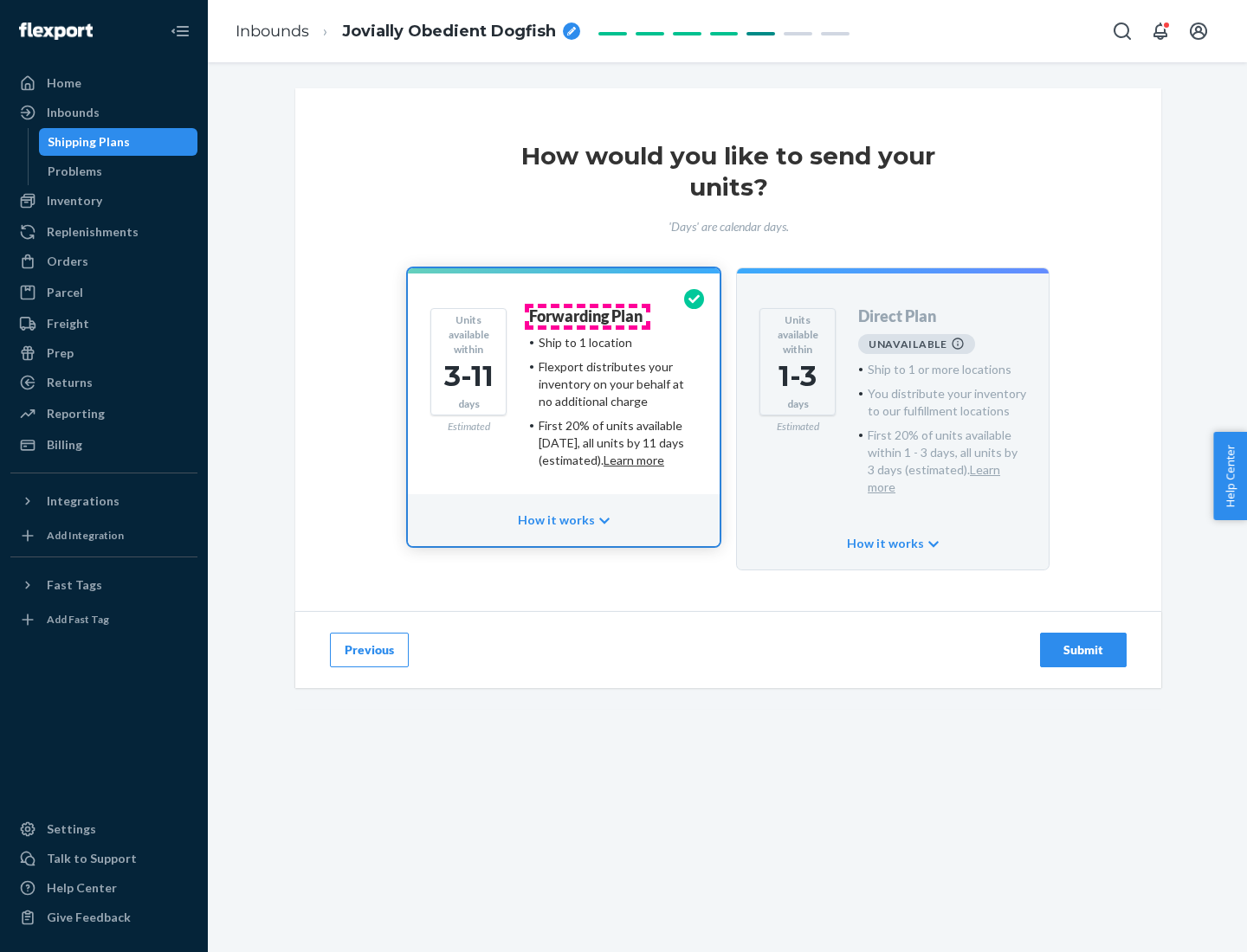
click at [587, 316] on h4 "Forwarding Plan" at bounding box center [585, 316] width 113 height 17
click at [1084, 641] on div "Submit" at bounding box center [1084, 650] width 57 height 17
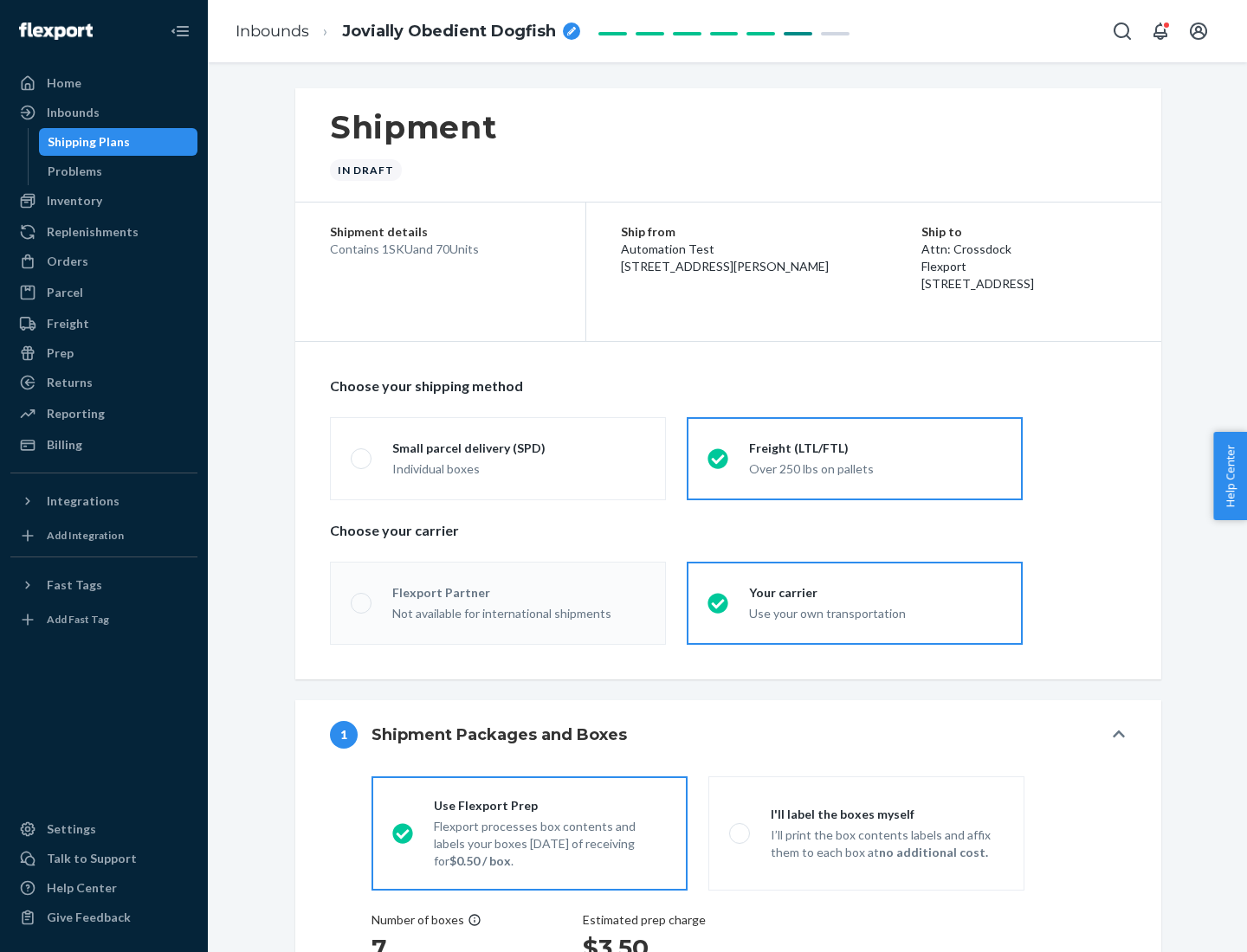
radio input "true"
radio input "false"
radio input "true"
radio input "false"
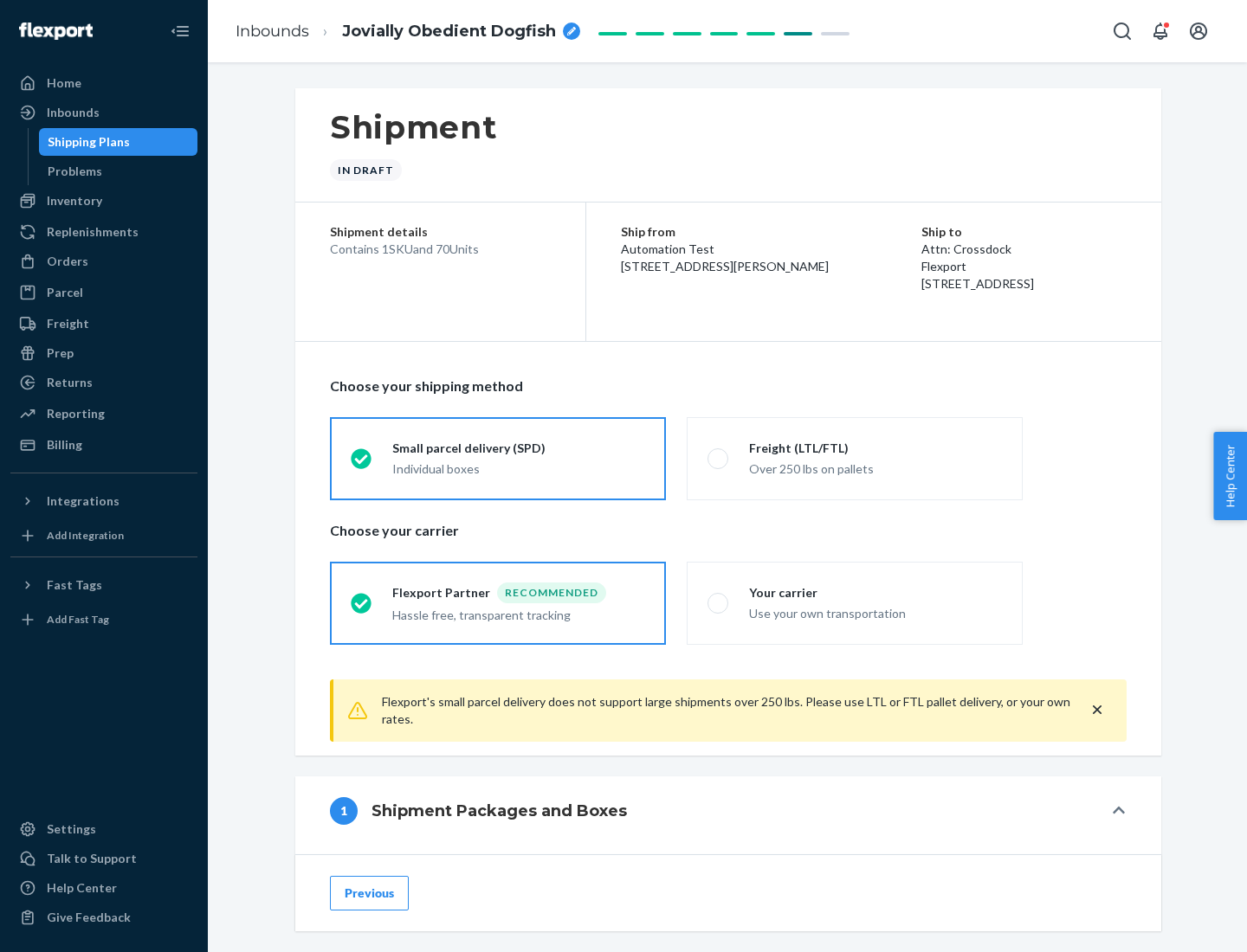
click at [854, 458] on div "Over 250 lbs on pallets" at bounding box center [875, 467] width 253 height 21
click at [719, 458] on input "Freight (LTL/FTL) Over 250 lbs on pallets" at bounding box center [713, 458] width 11 height 11
radio input "true"
radio input "false"
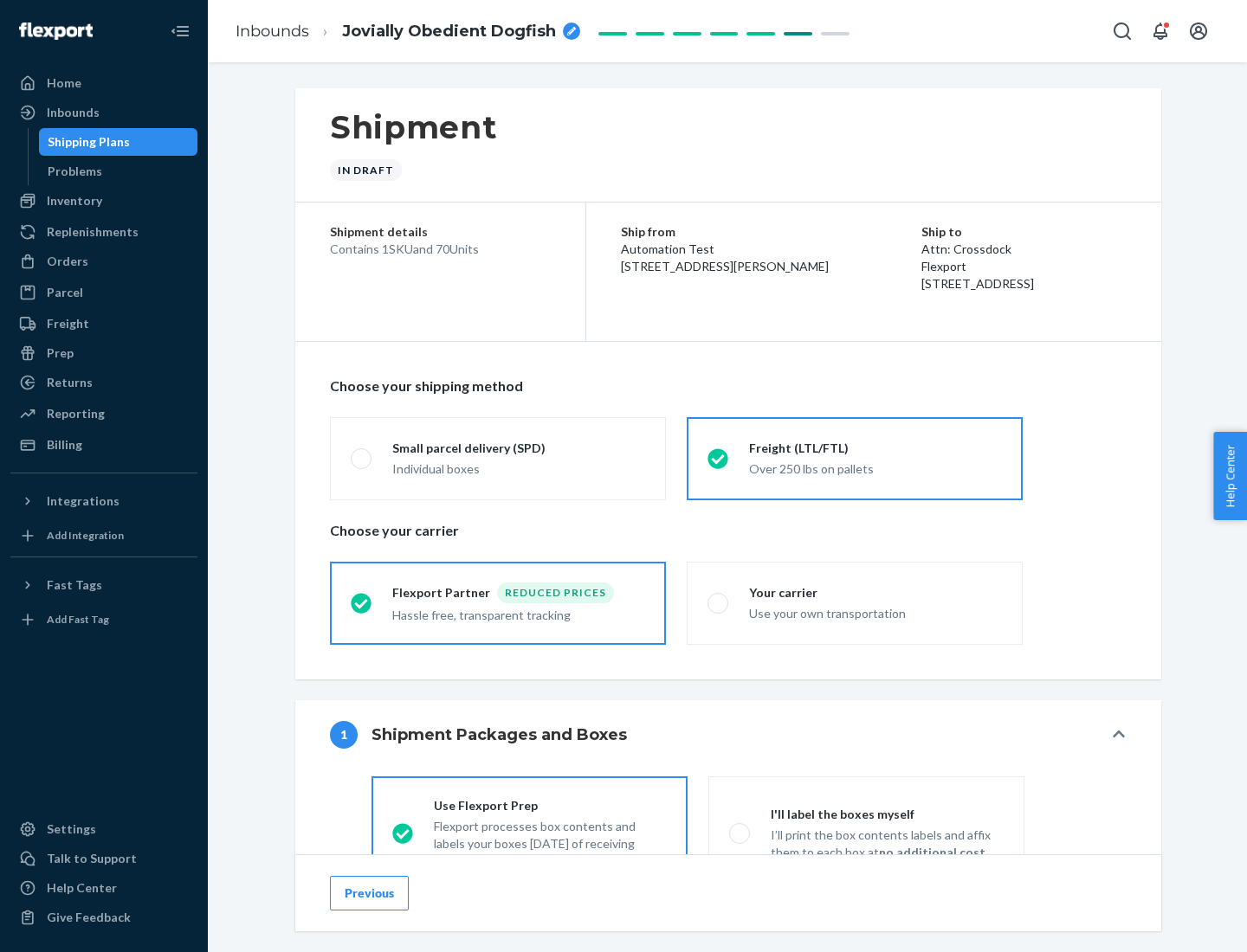
scroll to position [96, 0]
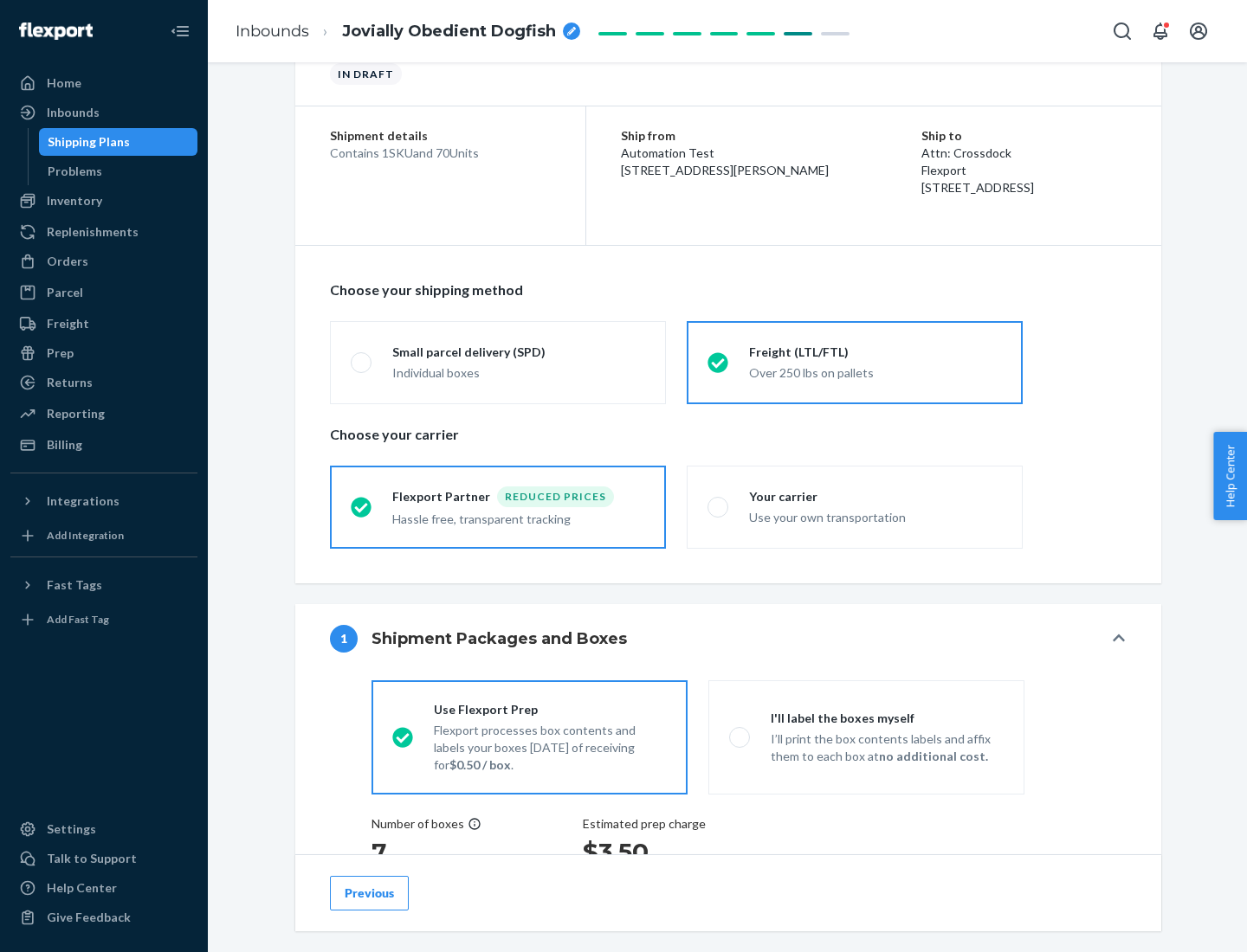
click at [854, 506] on div "Use your own transportation" at bounding box center [875, 516] width 253 height 21
click at [719, 506] on input "Your carrier Use your own transportation" at bounding box center [713, 506] width 11 height 11
radio input "true"
radio input "false"
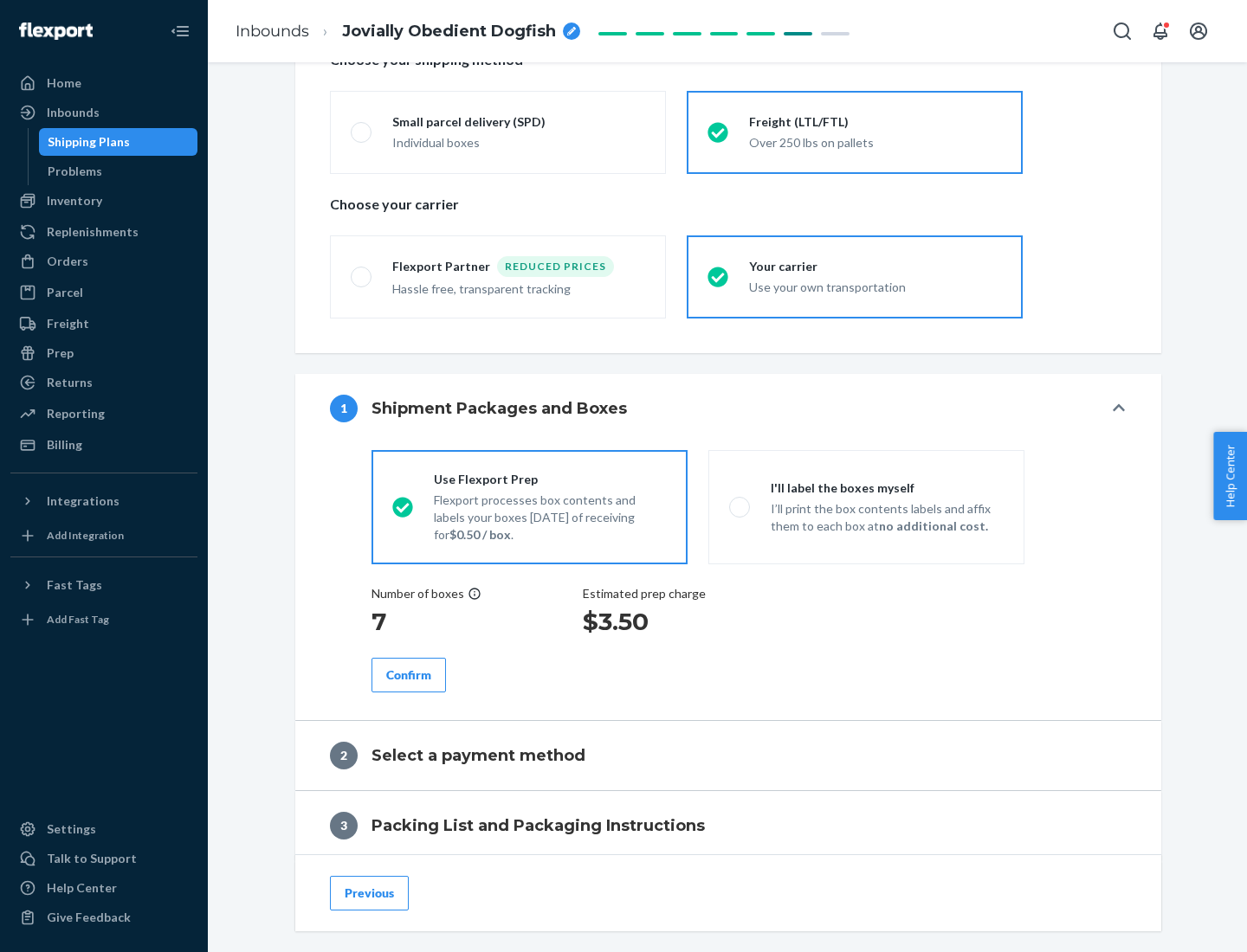
click at [866, 506] on p "I’ll print the box contents labels and affix them to each box at no additional …" at bounding box center [887, 518] width 233 height 34
click at [740, 506] on input "I'll label the boxes myself I’ll print the box contents labels and affix them t…" at bounding box center [735, 506] width 11 height 11
radio input "true"
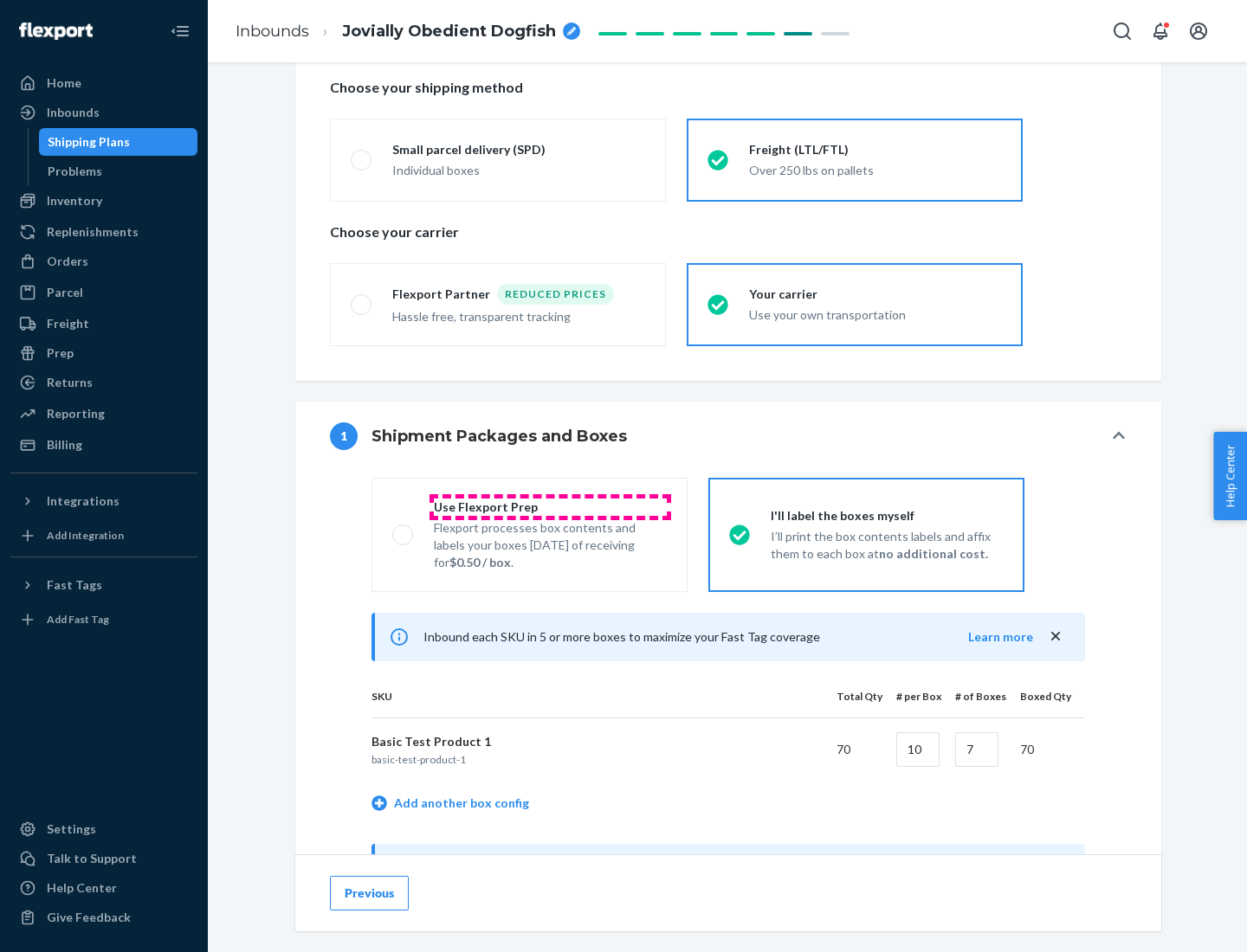
click at [549, 506] on div "Use Flexport Prep" at bounding box center [549, 507] width 233 height 17
click at [404, 529] on input "Use Flexport Prep Flexport processes box contents and labels your boxes [DATE] …" at bounding box center [398, 535] width 11 height 11
radio input "true"
radio input "false"
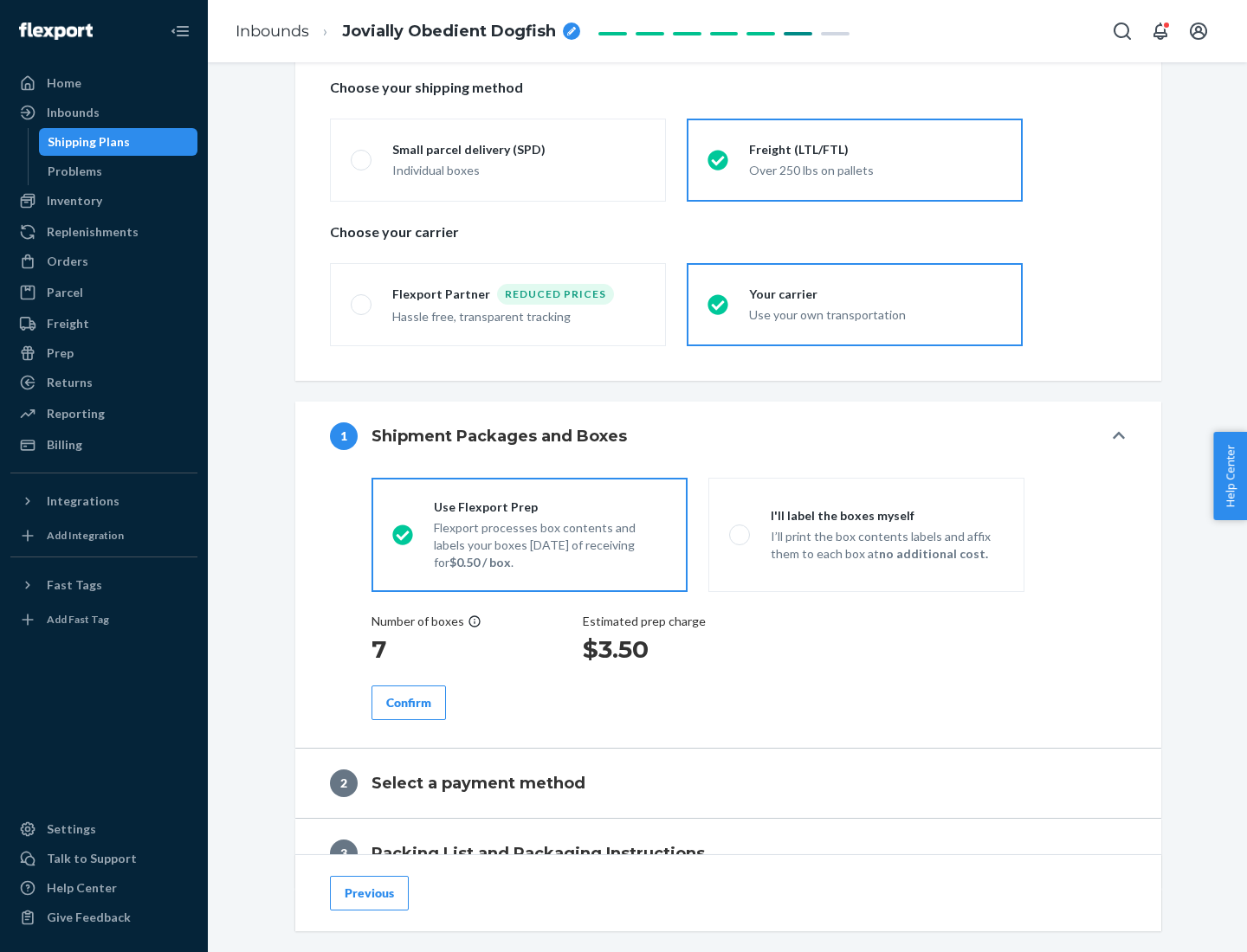
scroll to position [494, 0]
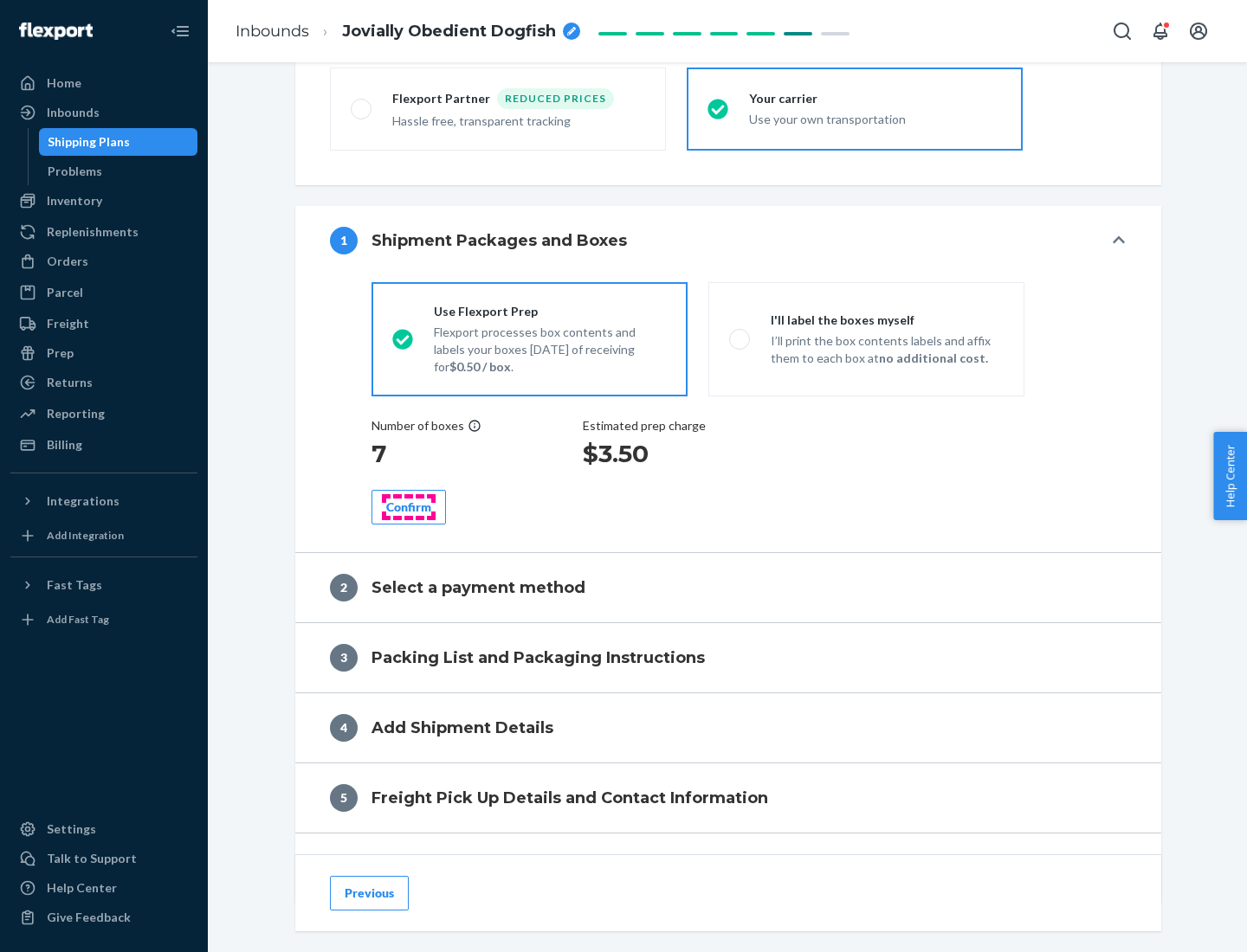
click at [409, 506] on div "Confirm" at bounding box center [408, 507] width 45 height 17
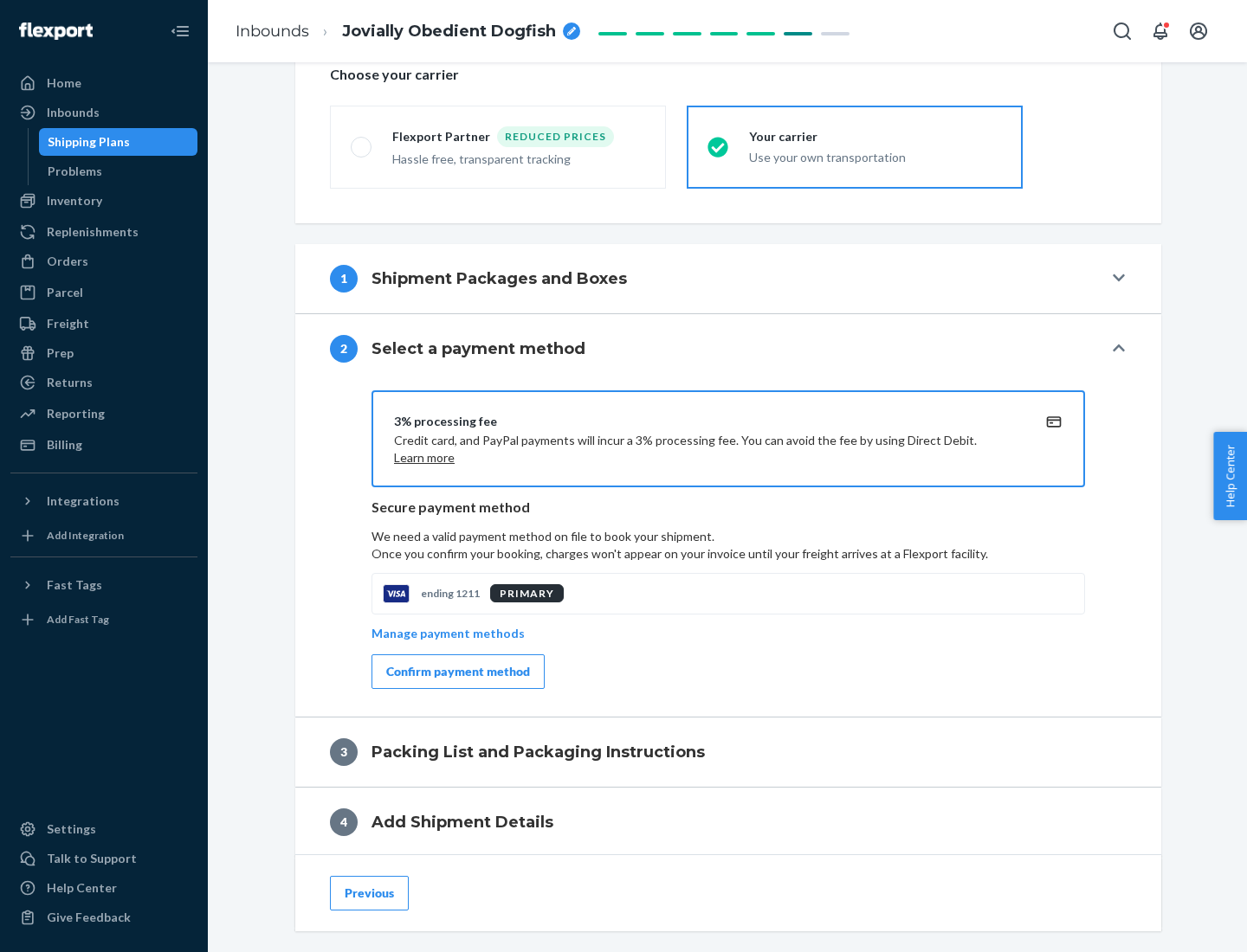
scroll to position [620, 0]
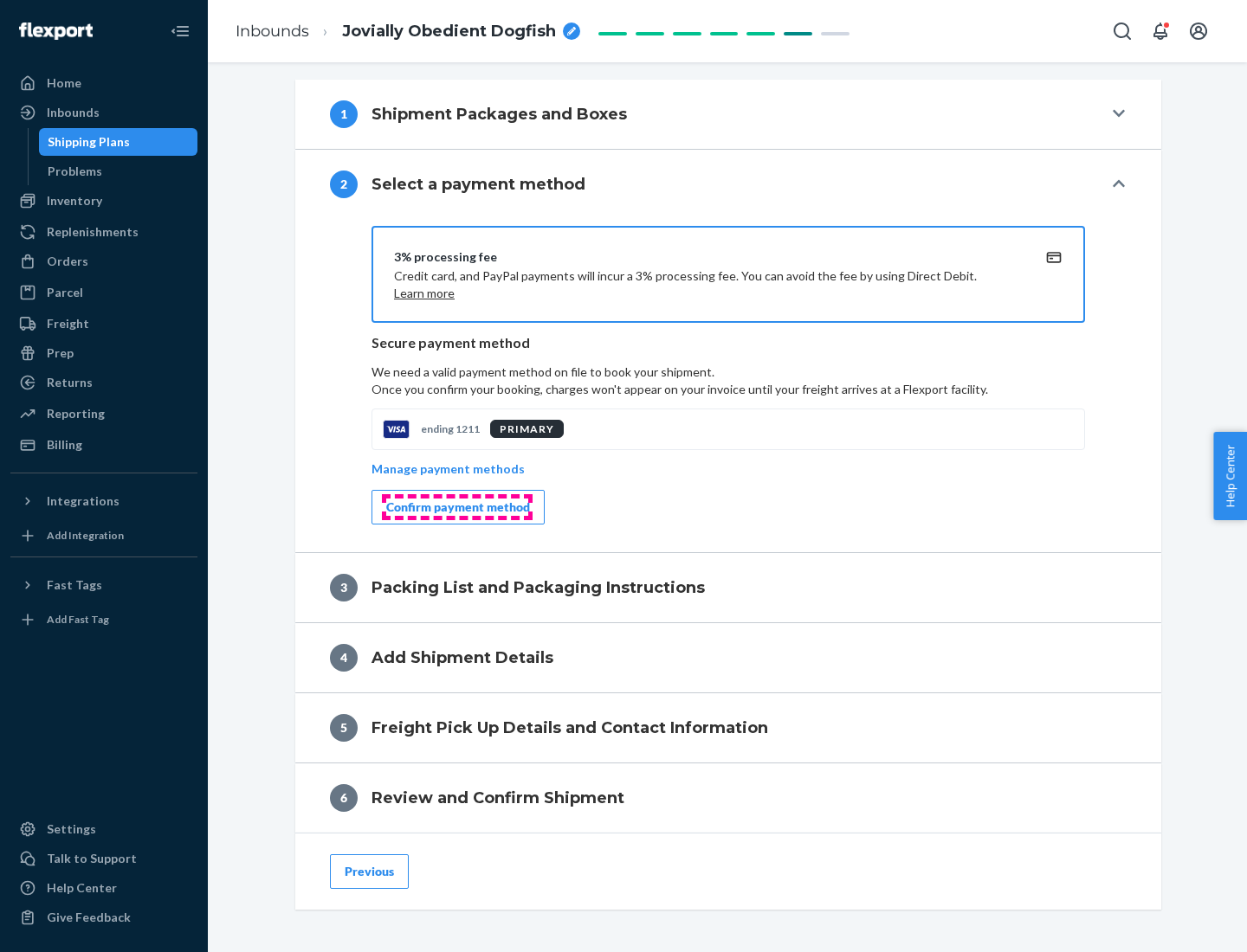
click at [456, 507] on div "Confirm payment method" at bounding box center [457, 507] width 144 height 17
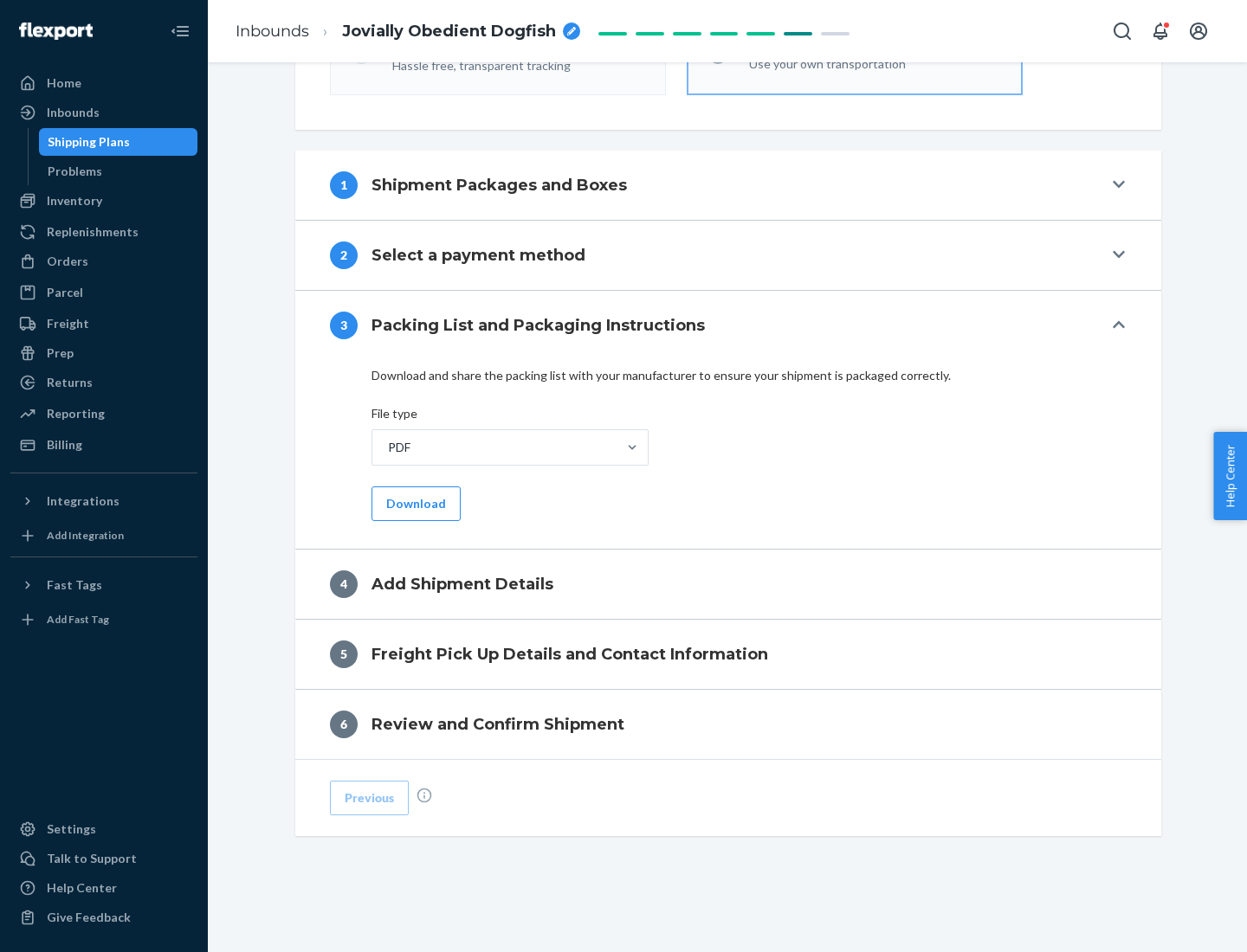
scroll to position [546, 0]
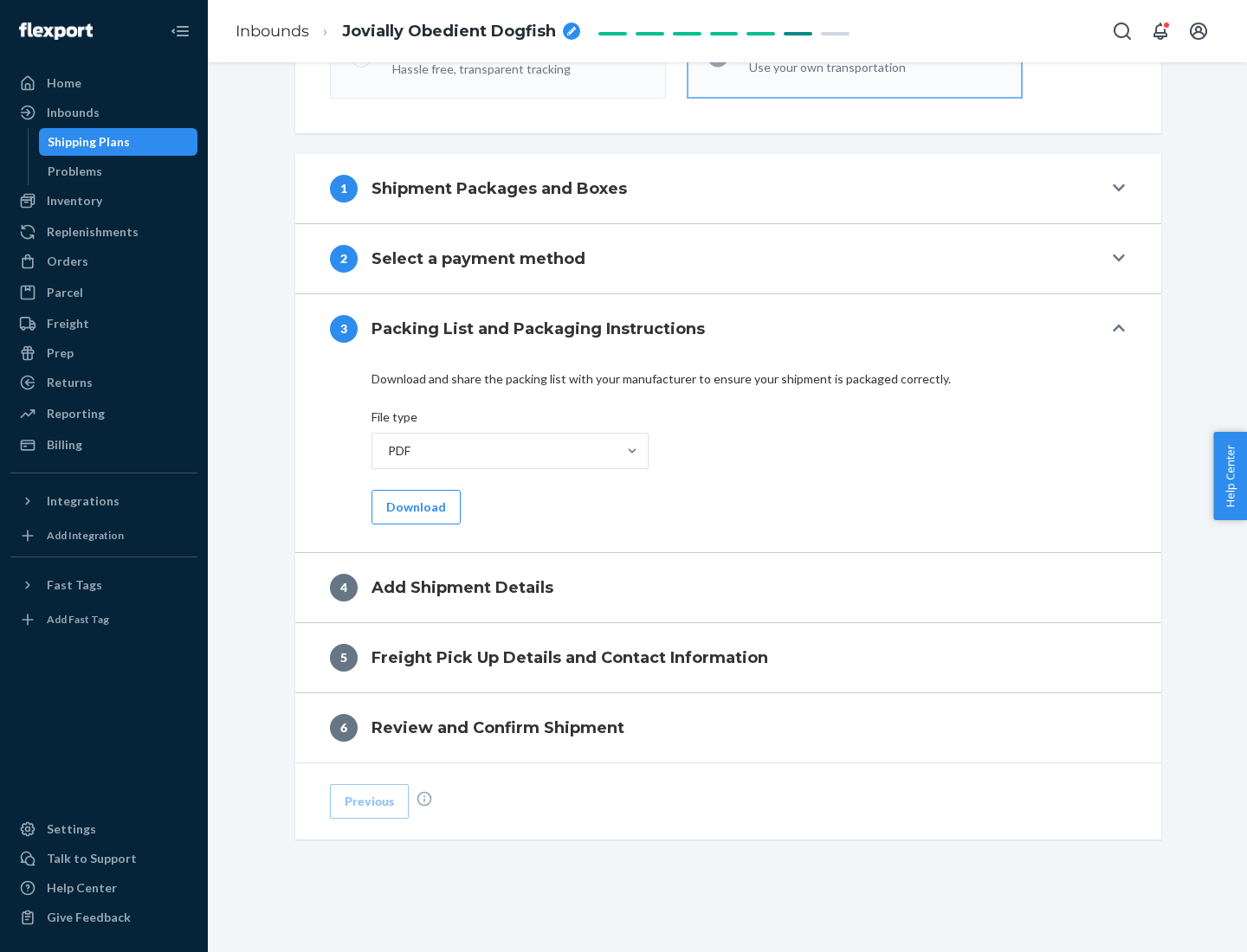
click at [413, 506] on button "Download" at bounding box center [416, 507] width 89 height 34
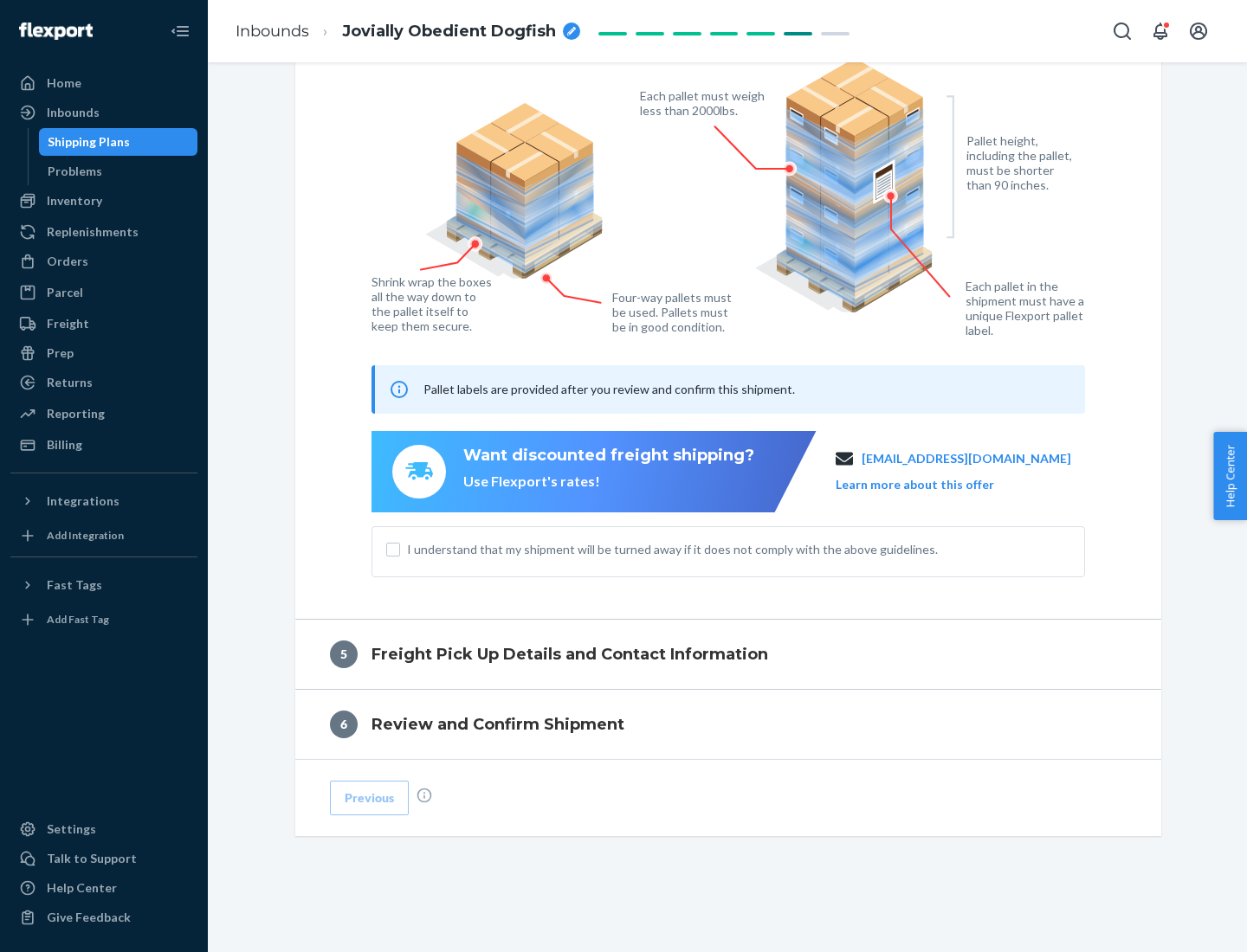
click at [728, 549] on span "I understand that my shipment will be turned away if it does not comply with th…" at bounding box center [739, 549] width 663 height 17
click at [400, 549] on input "I understand that my shipment will be turned away if it does not comply with th…" at bounding box center [393, 549] width 14 height 14
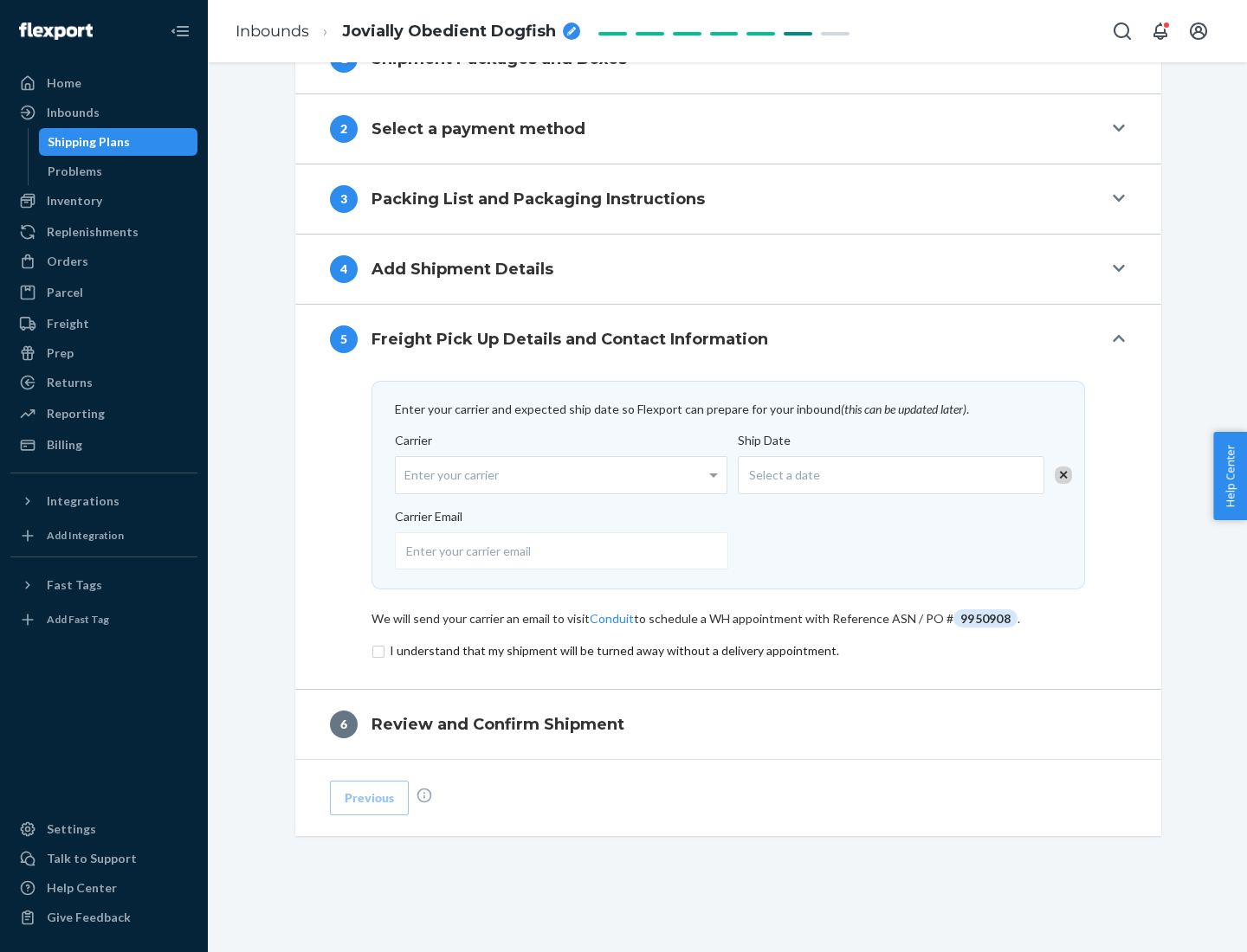
scroll to position [676, 0]
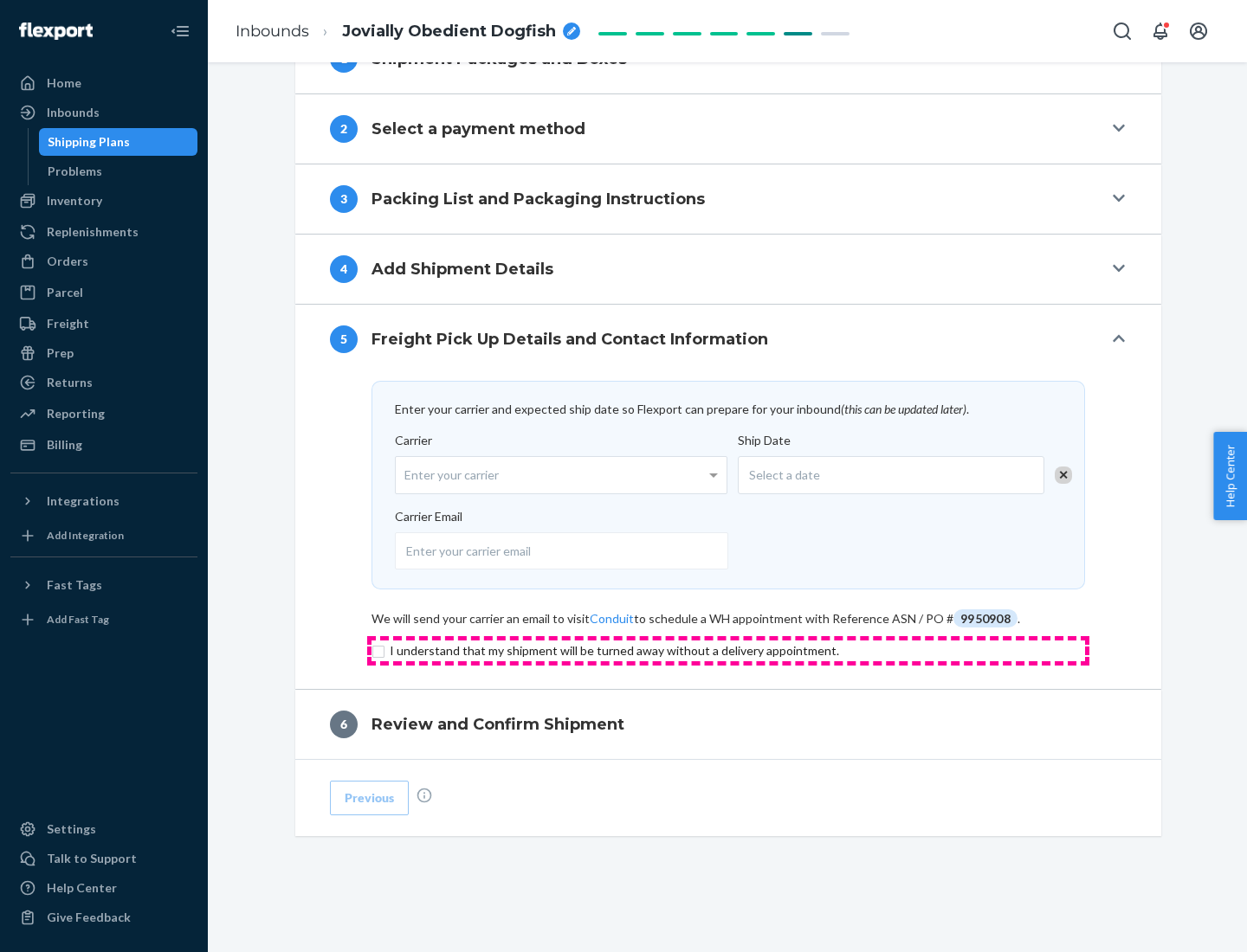
click at [728, 650] on input "checkbox" at bounding box center [728, 651] width 714 height 21
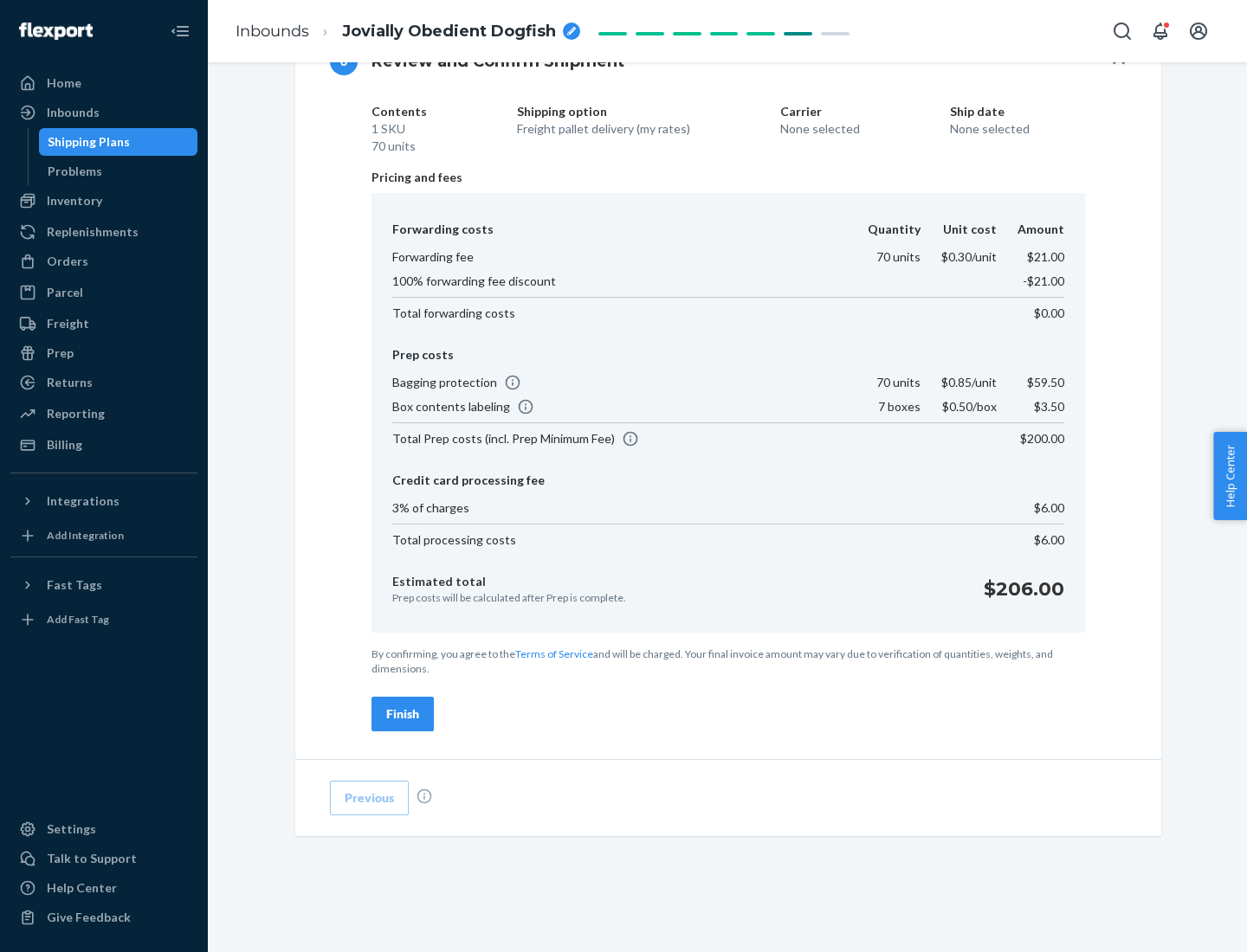
click at [403, 714] on div "Finish" at bounding box center [402, 714] width 33 height 17
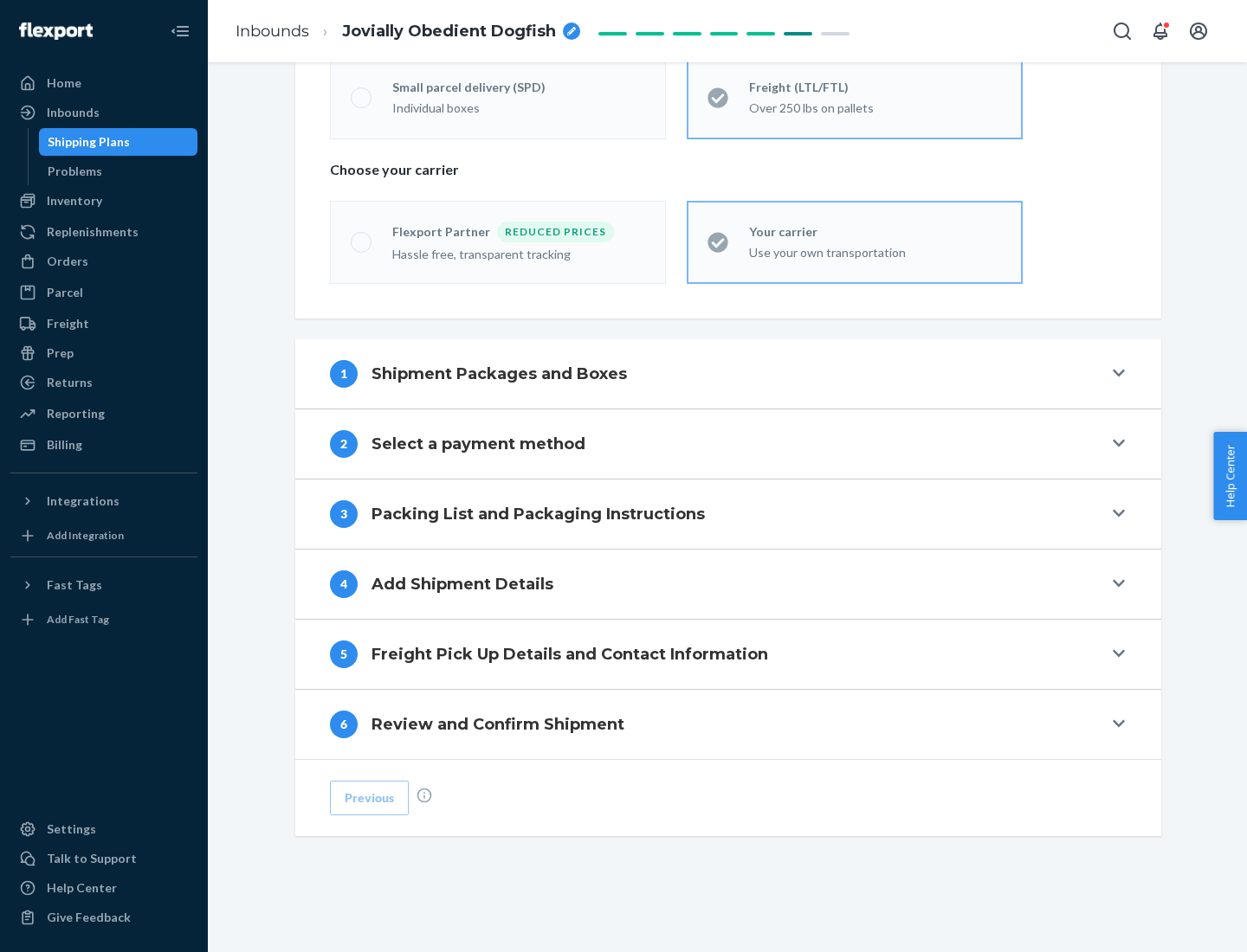
scroll to position [361, 0]
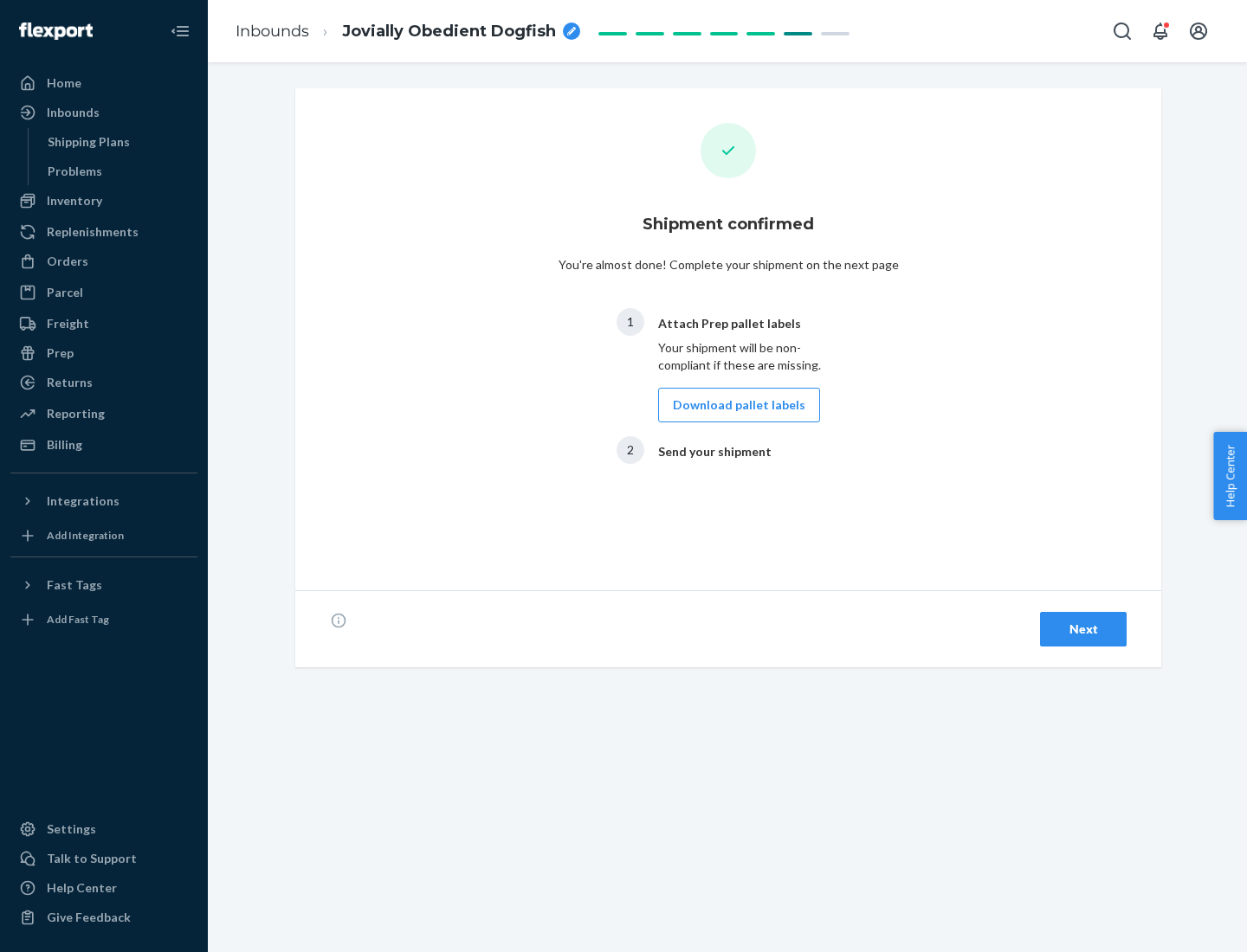
click at [735, 405] on button "Download pallet labels" at bounding box center [739, 405] width 162 height 34
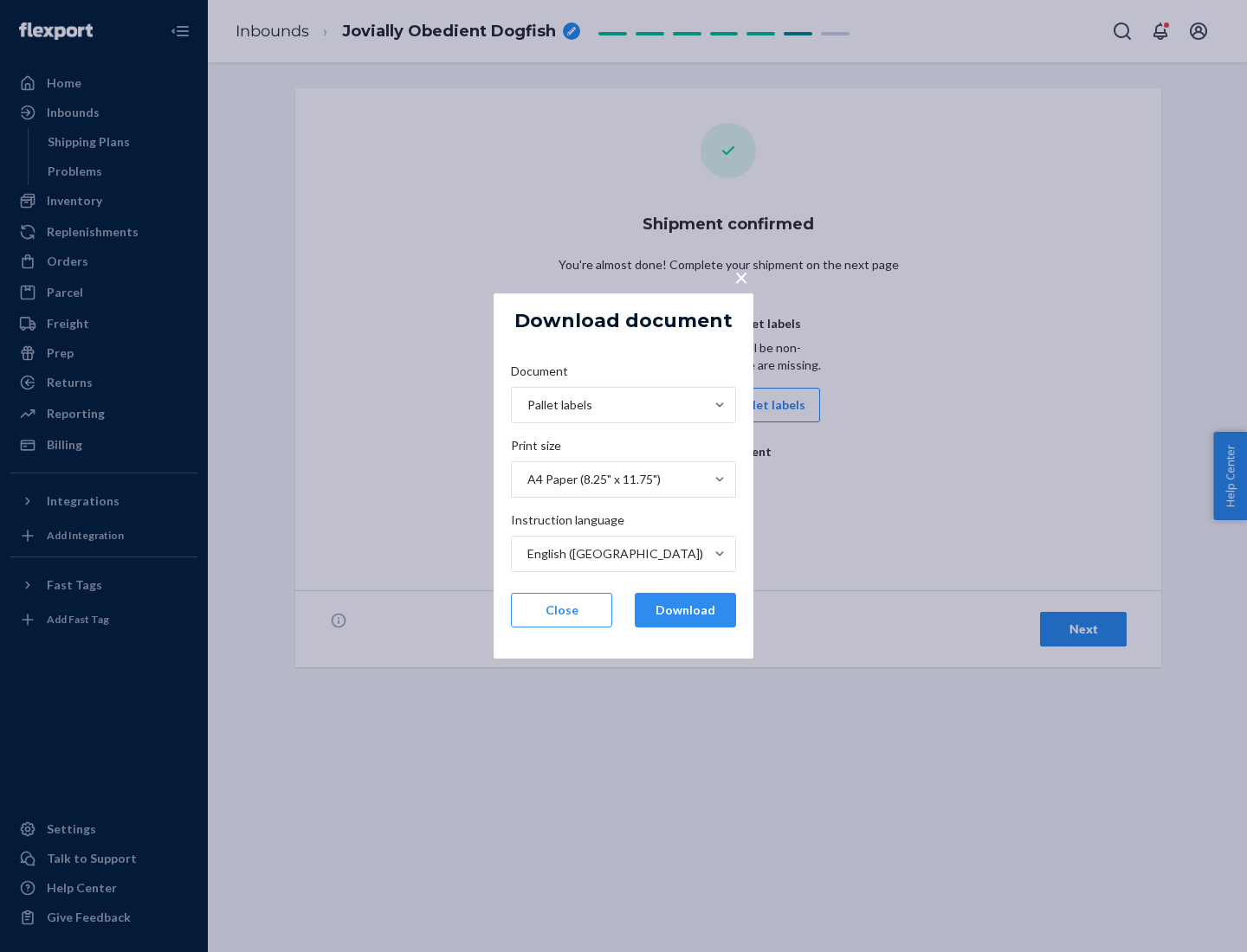
click at [685, 610] on button "Download" at bounding box center [685, 610] width 102 height 34
click at [740, 276] on span "×" at bounding box center [741, 276] width 14 height 29
